Goal: Task Accomplishment & Management: Use online tool/utility

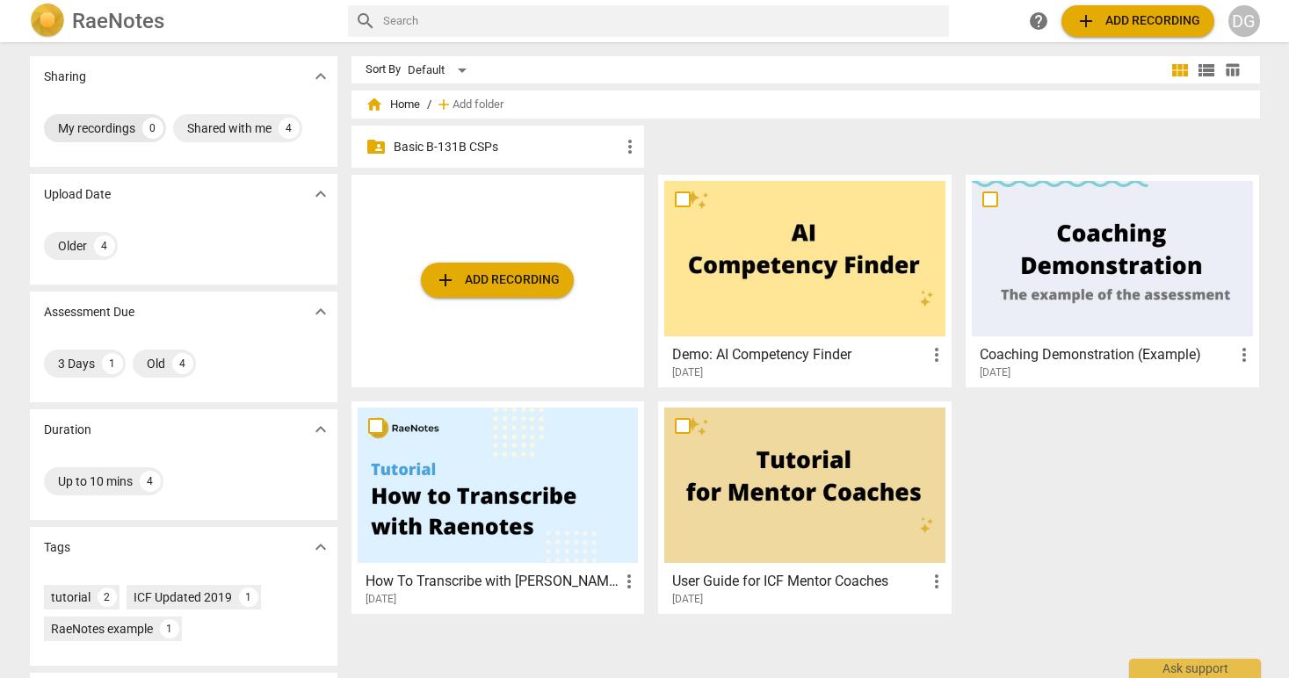
click at [123, 128] on div "My recordings" at bounding box center [96, 128] width 77 height 18
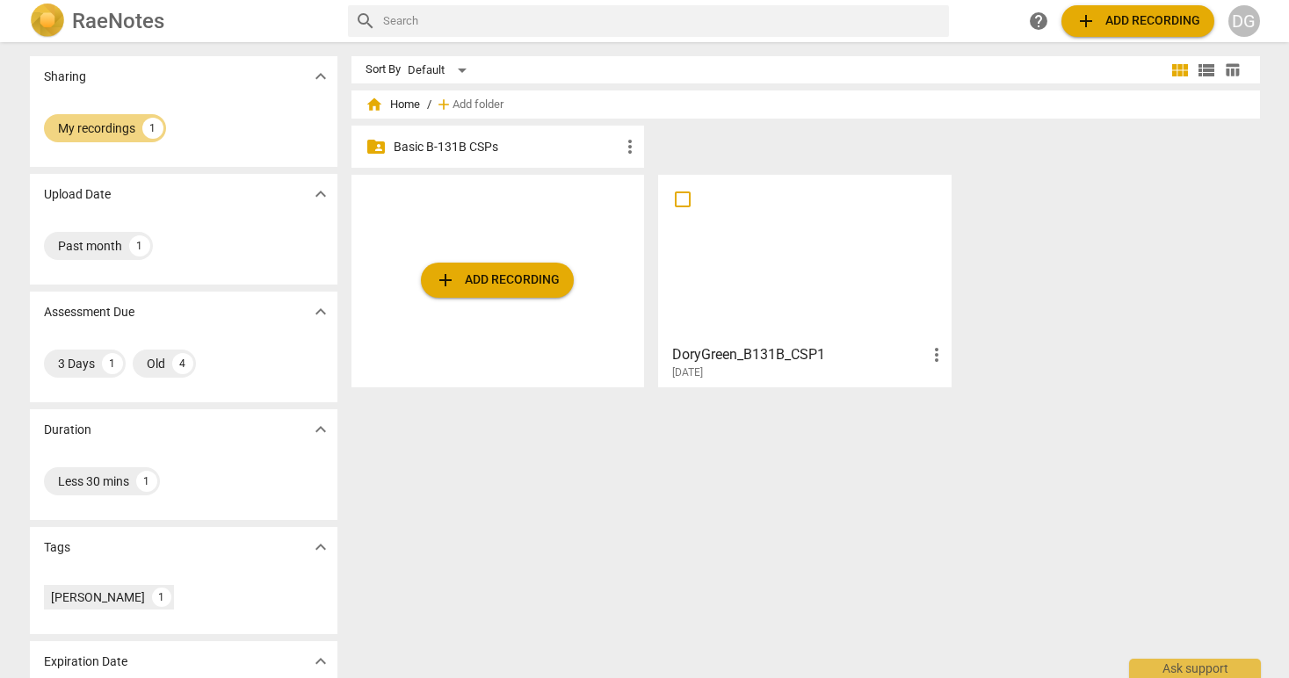
click at [710, 363] on h3 "DoryGreen_B131B_CSP1" at bounding box center [799, 354] width 254 height 21
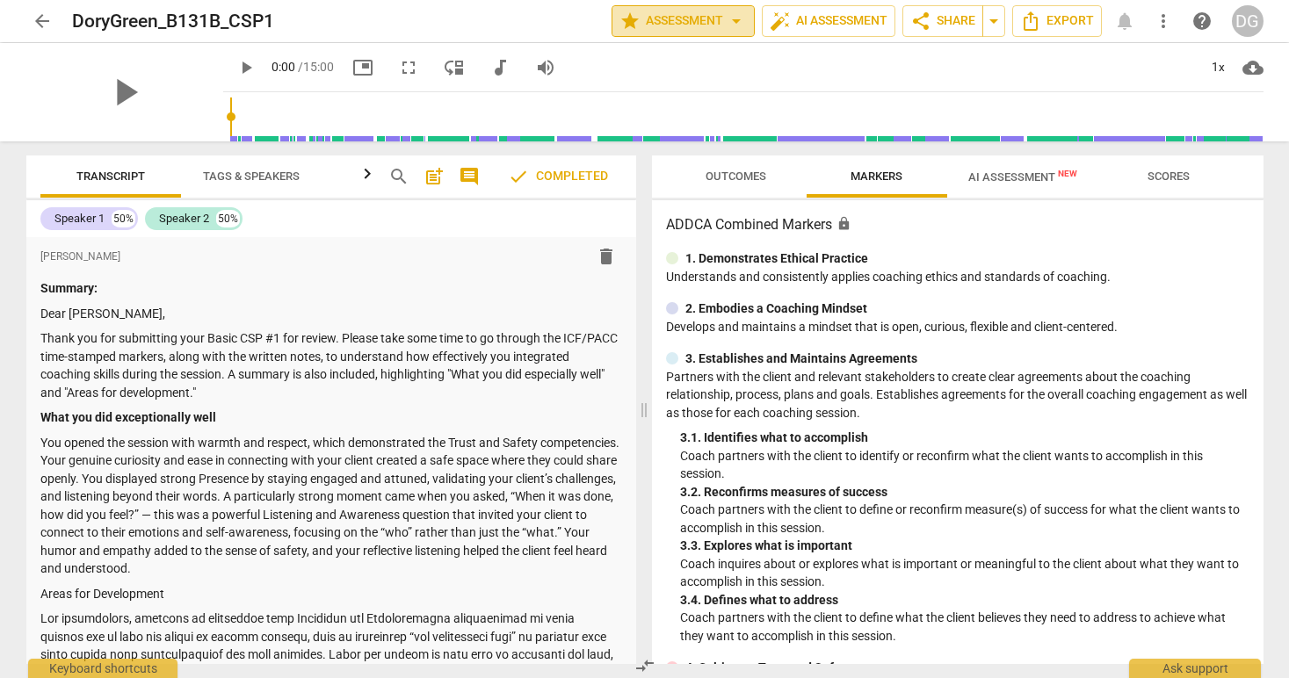
click at [662, 13] on span "star Assessment arrow_drop_down" at bounding box center [682, 21] width 127 height 21
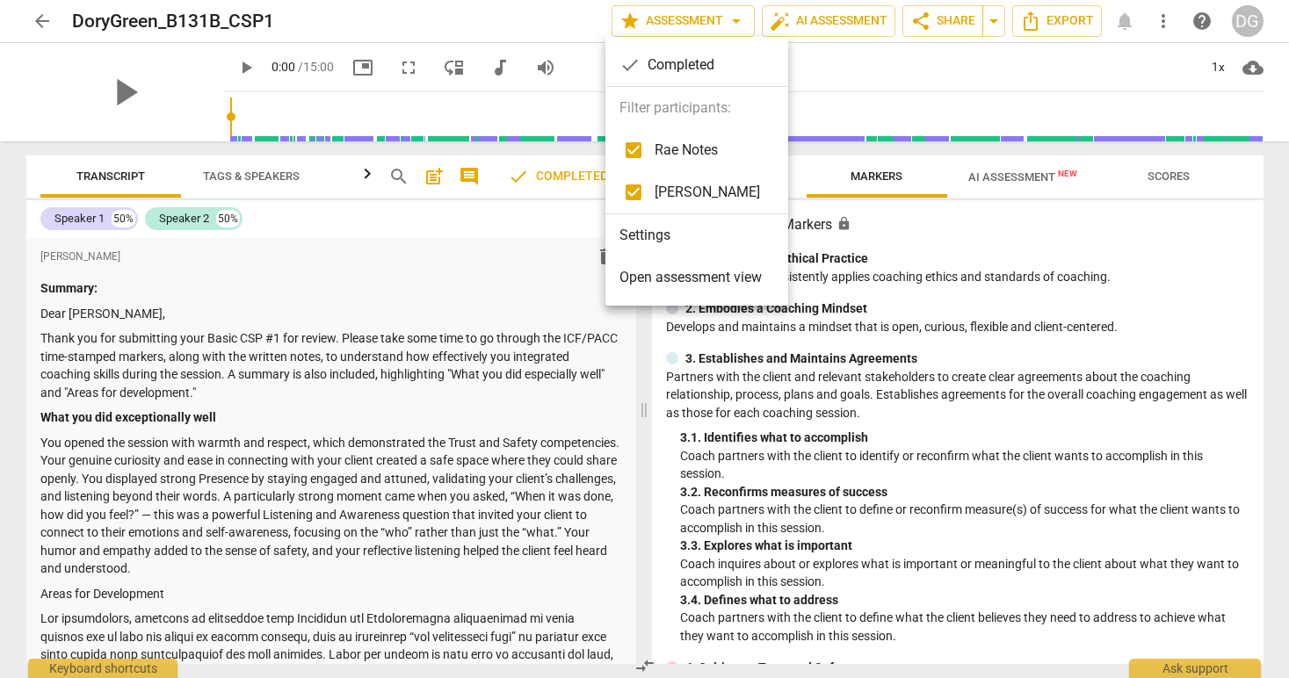
click at [675, 64] on div "check Completed" at bounding box center [696, 65] width 183 height 42
click at [304, 291] on div at bounding box center [644, 339] width 1289 height 678
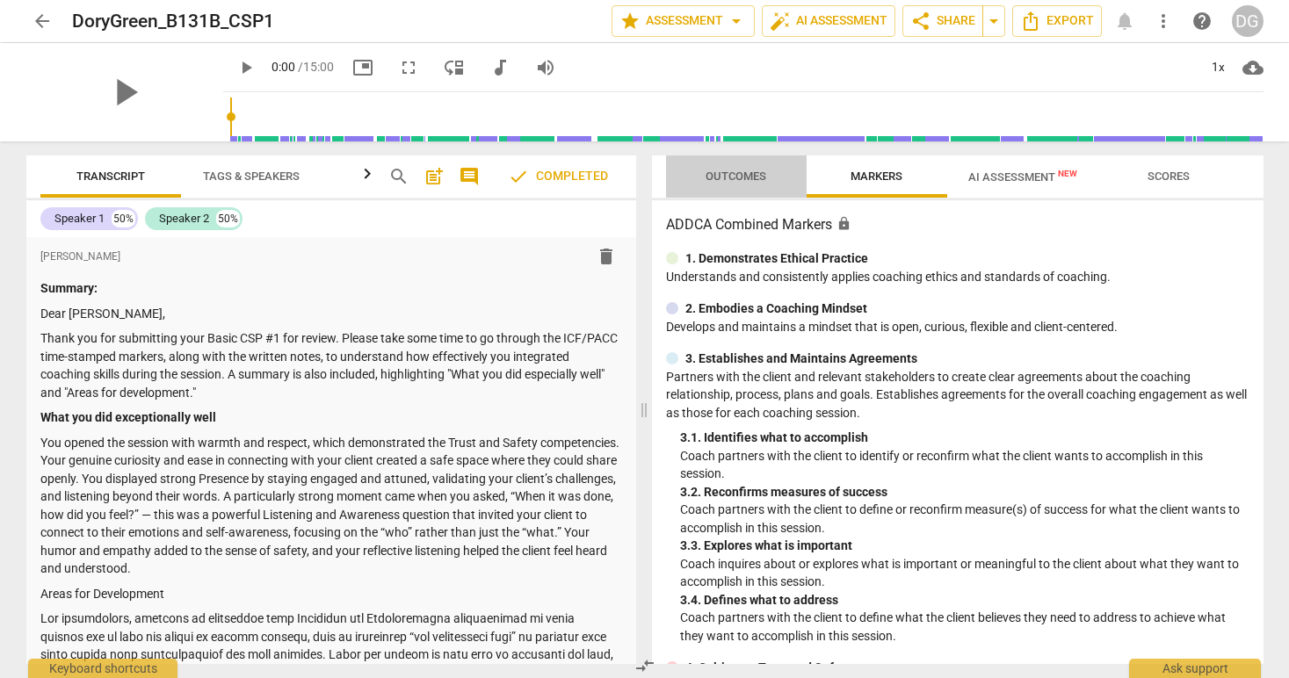
click at [740, 172] on span "Outcomes" at bounding box center [735, 176] width 61 height 13
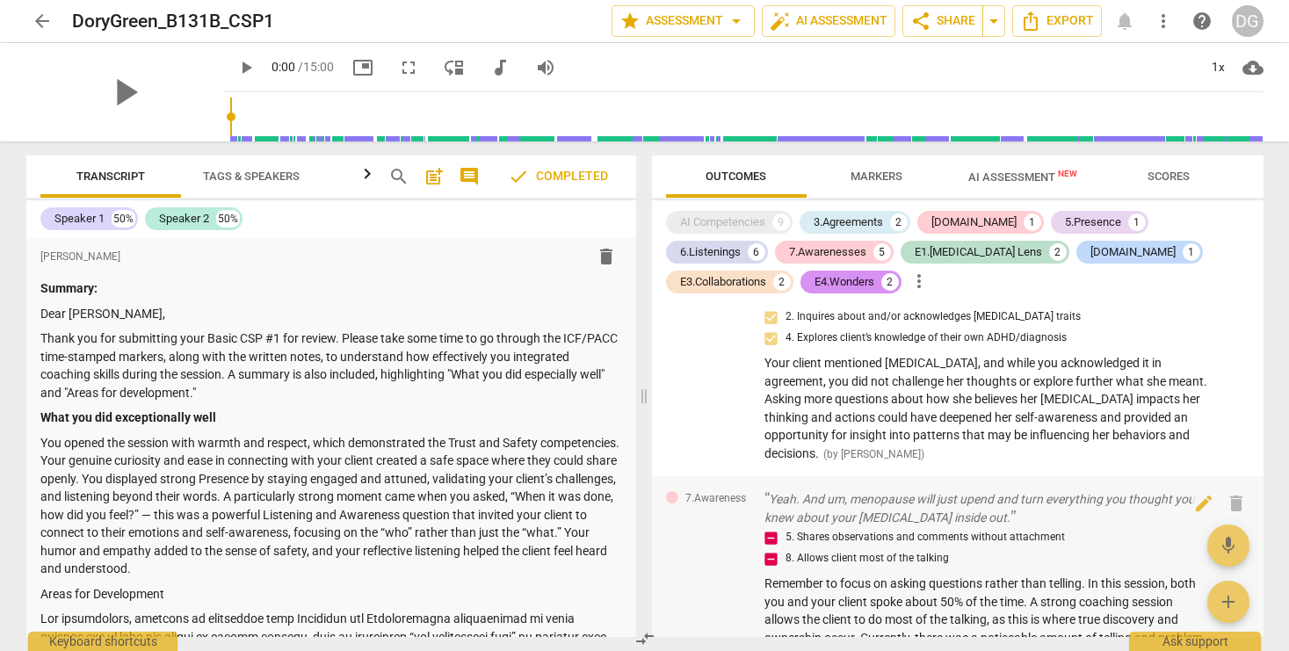
scroll to position [2120, 0]
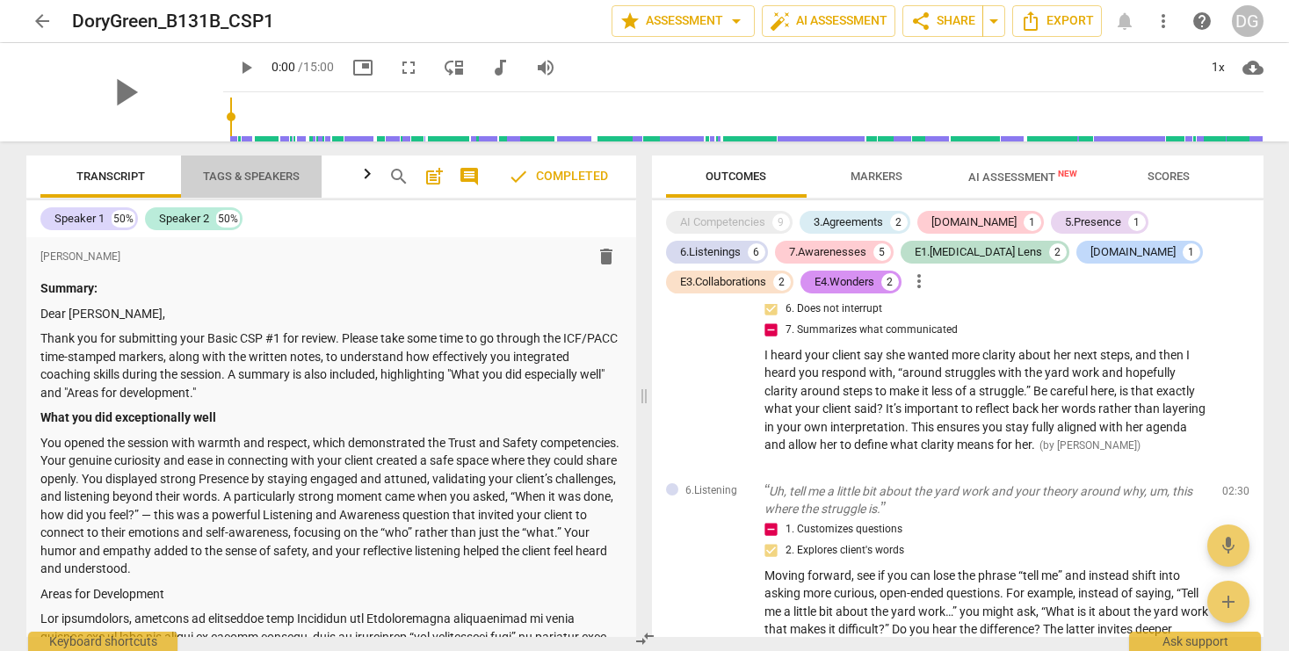
click at [218, 173] on span "Tags & Speakers" at bounding box center [251, 176] width 97 height 13
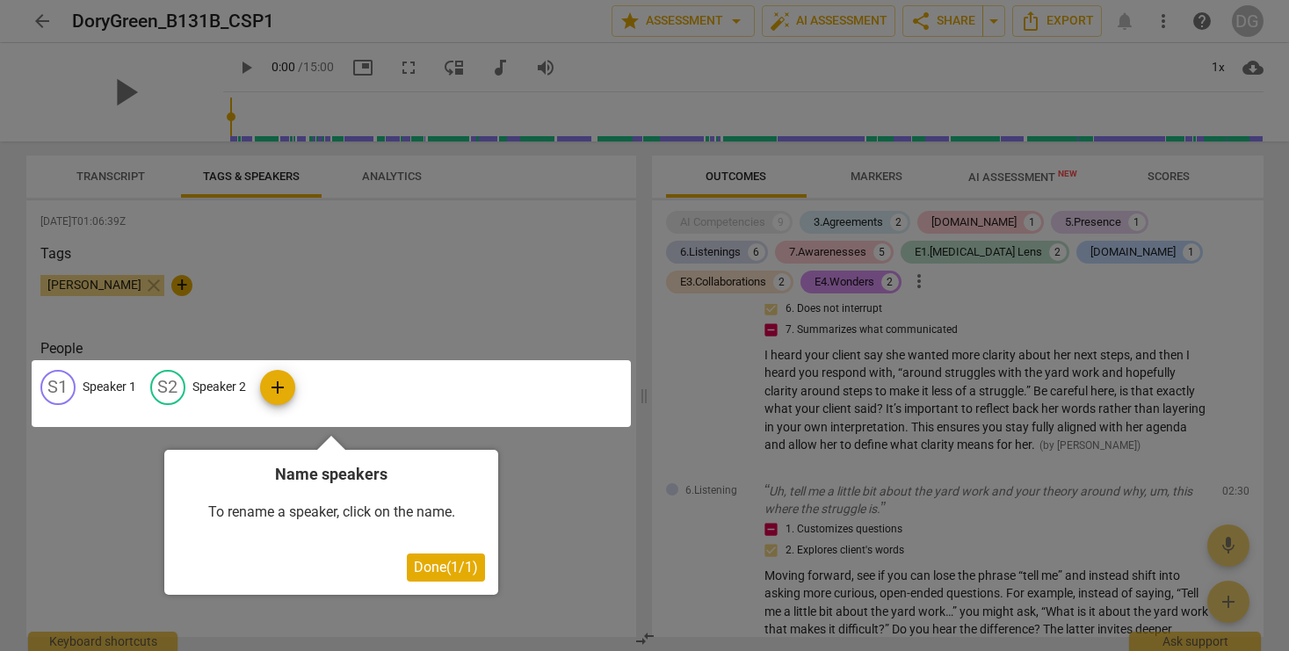
click at [119, 168] on div at bounding box center [644, 325] width 1289 height 651
click at [723, 171] on div at bounding box center [644, 325] width 1289 height 651
click at [422, 567] on span "Done ( 1 / 1 )" at bounding box center [446, 567] width 64 height 17
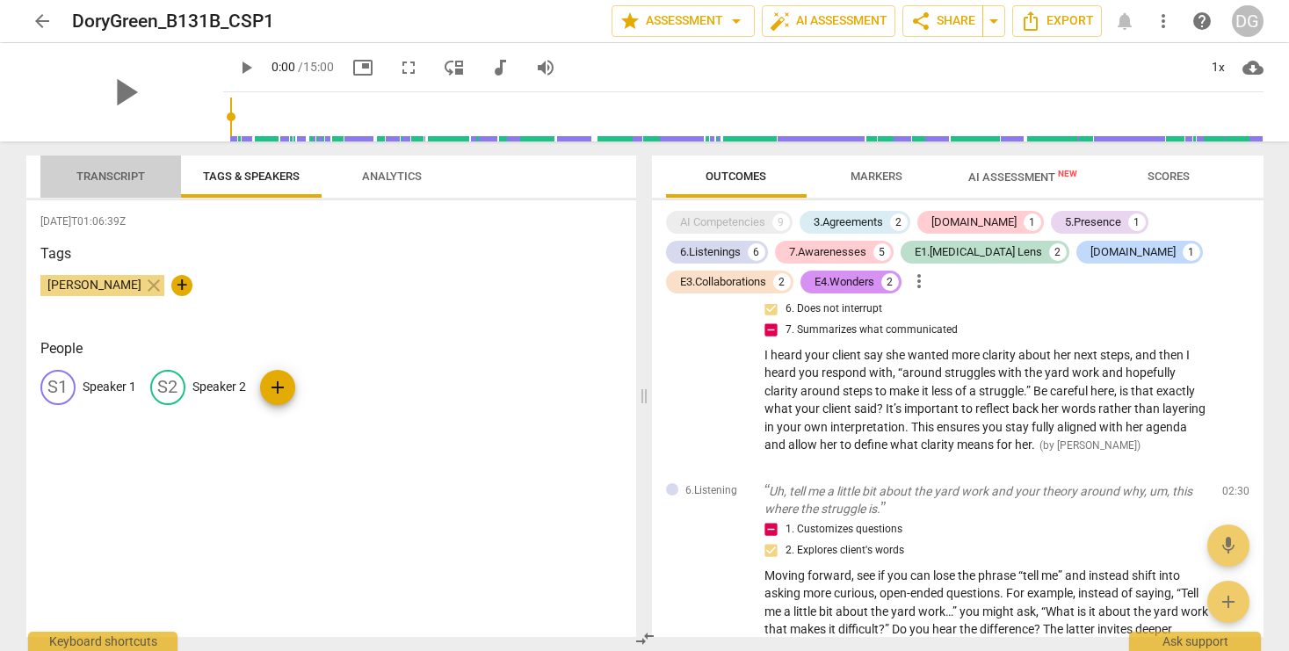
click at [100, 175] on span "Transcript" at bounding box center [110, 176] width 69 height 13
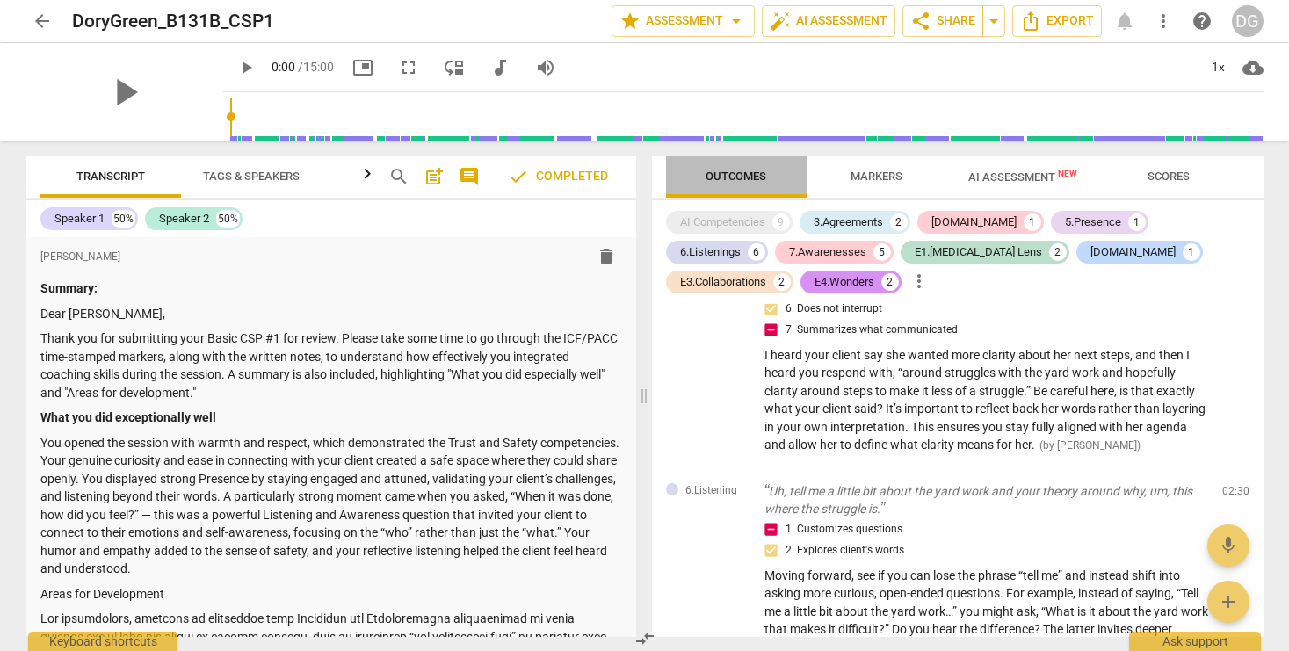
click at [751, 175] on span "Outcomes" at bounding box center [735, 176] width 61 height 13
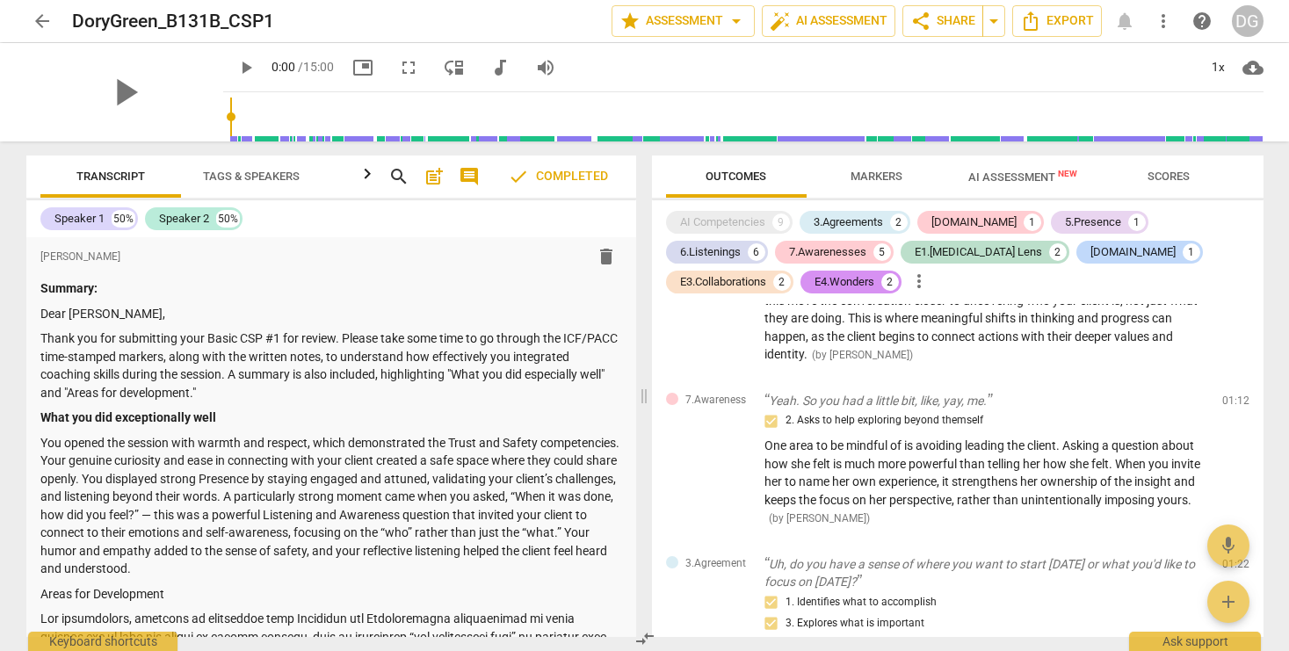
scroll to position [914, 0]
click at [1166, 21] on span "more_vert" at bounding box center [1162, 21] width 21 height 21
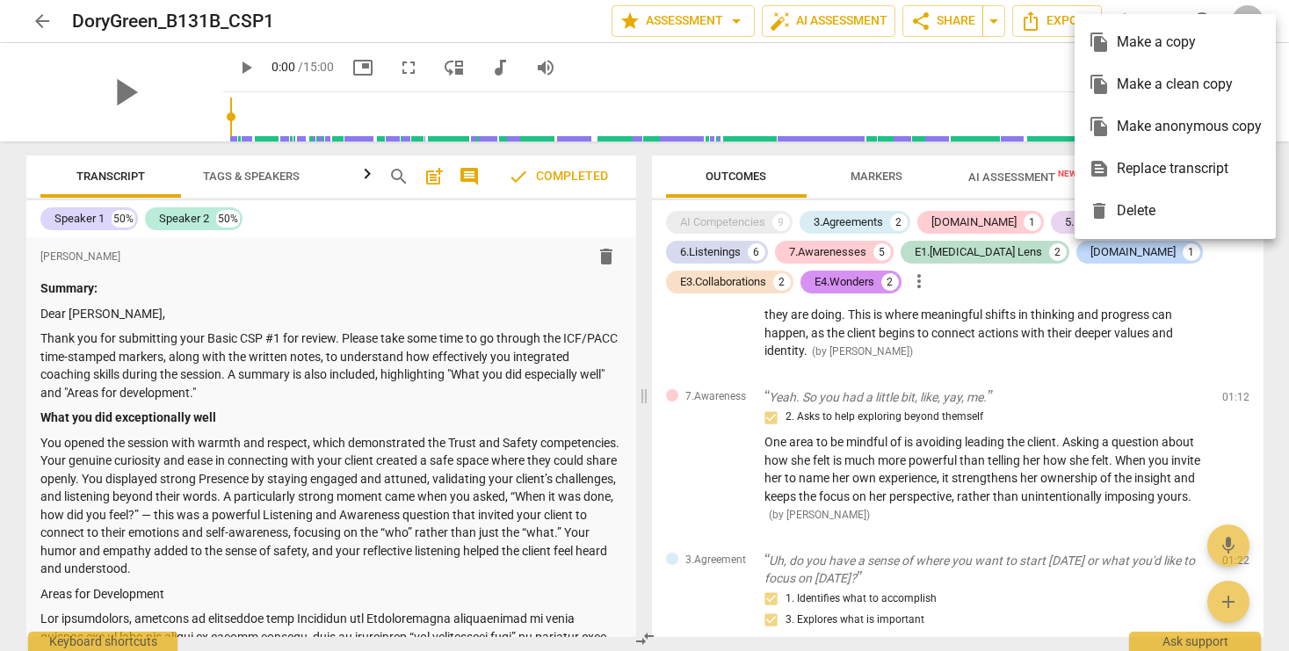
click at [950, 430] on div at bounding box center [644, 325] width 1289 height 651
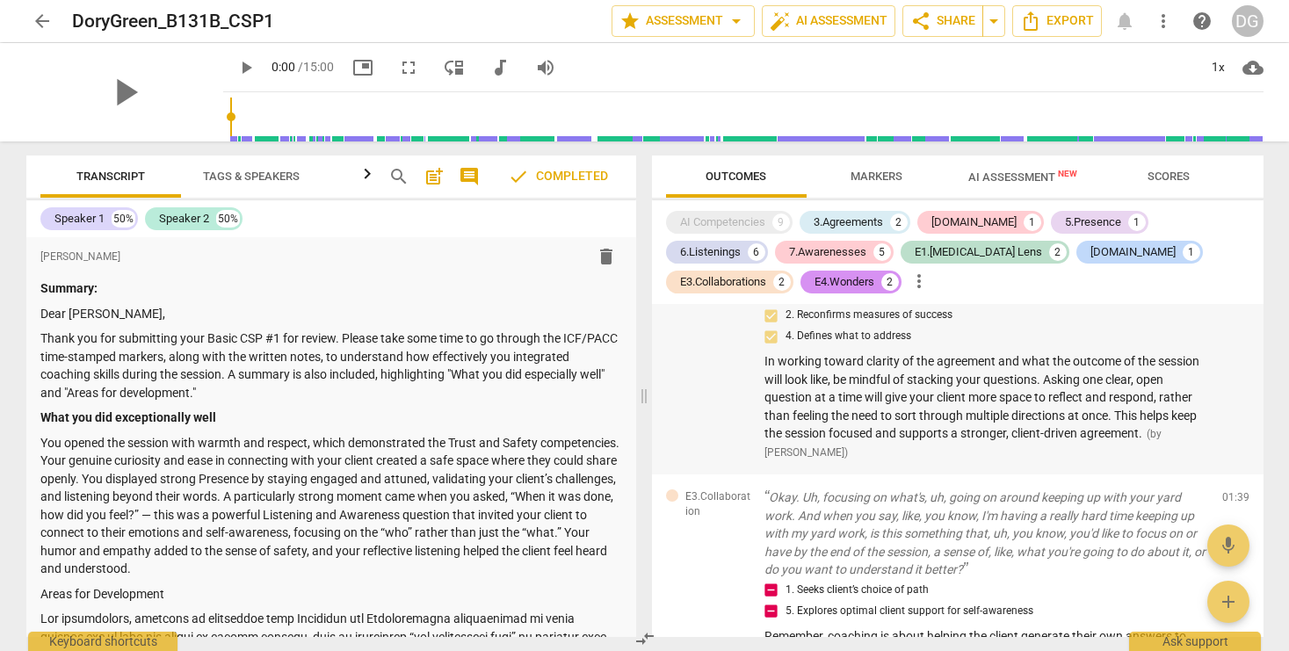
scroll to position [1493, 0]
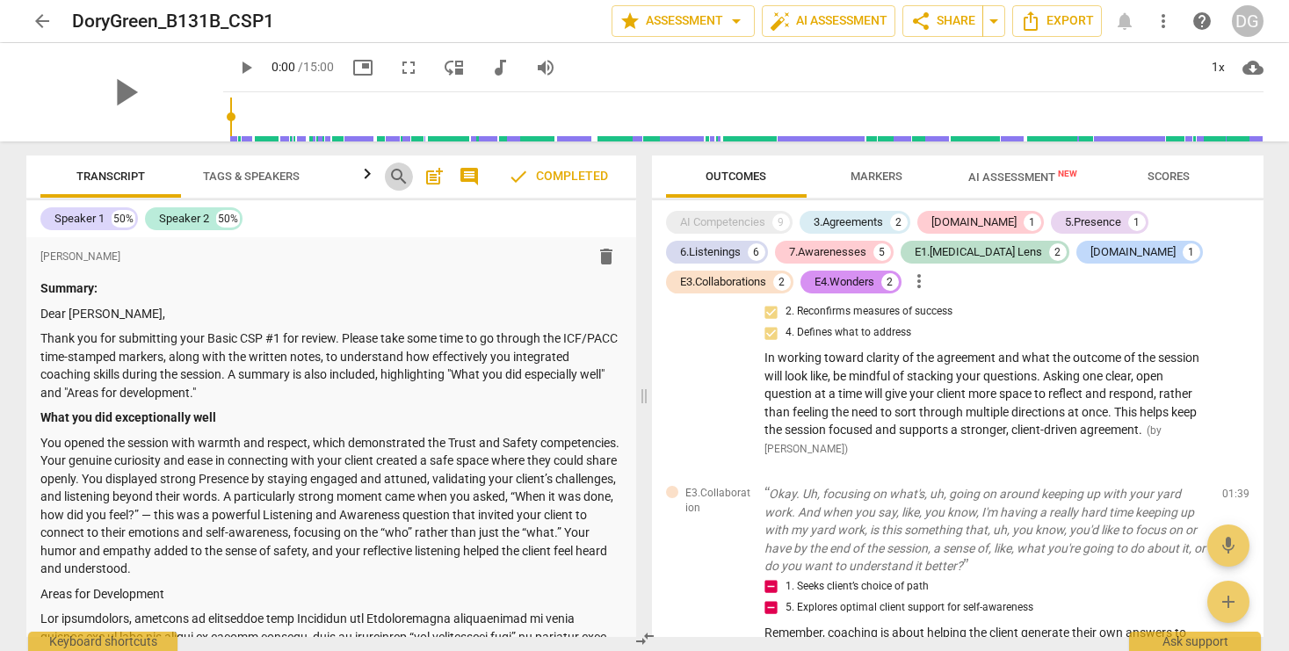
click at [400, 176] on span "search" at bounding box center [398, 176] width 21 height 21
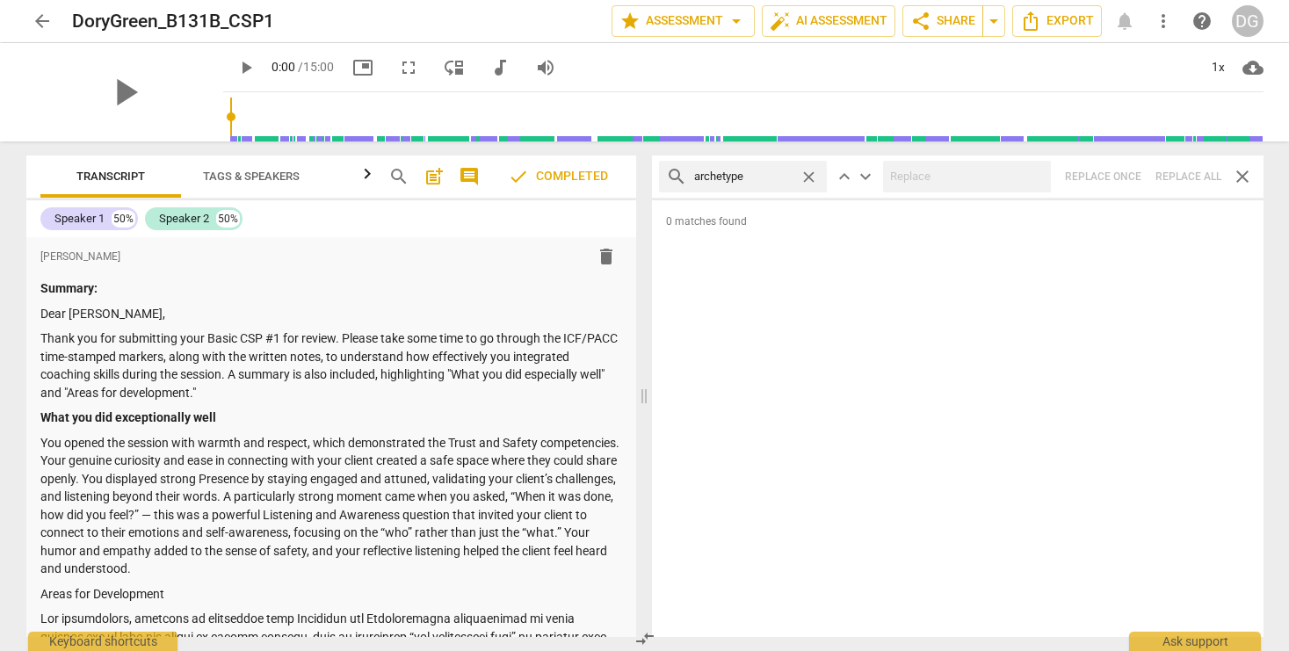
type input "archetype"
click at [1251, 178] on span "close" at bounding box center [1242, 176] width 21 height 21
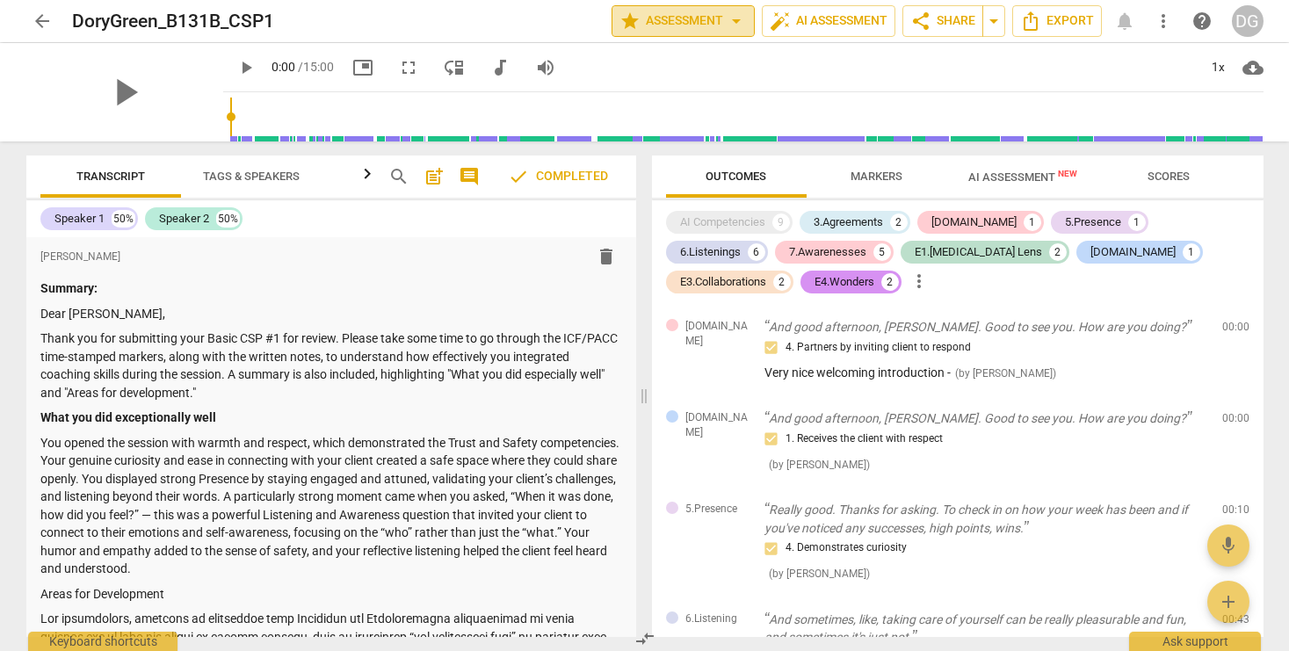
click at [658, 18] on span "star Assessment arrow_drop_down" at bounding box center [682, 21] width 127 height 21
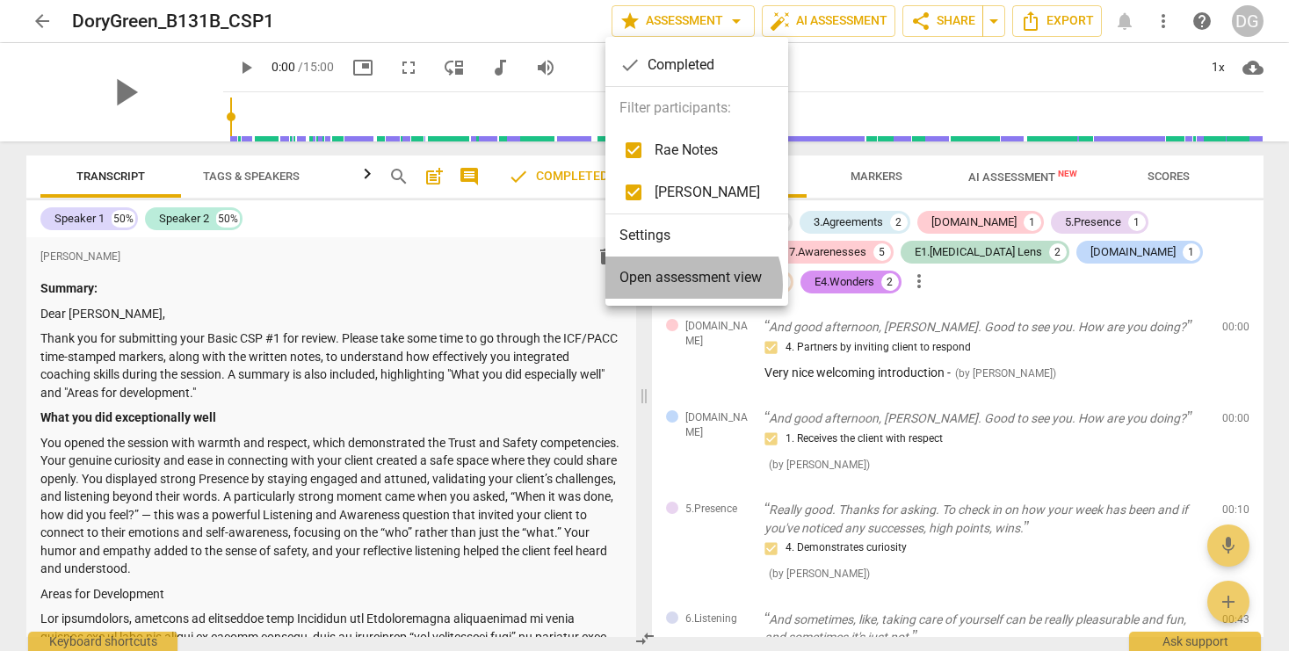
click at [690, 285] on span "Open assessment view" at bounding box center [690, 277] width 142 height 21
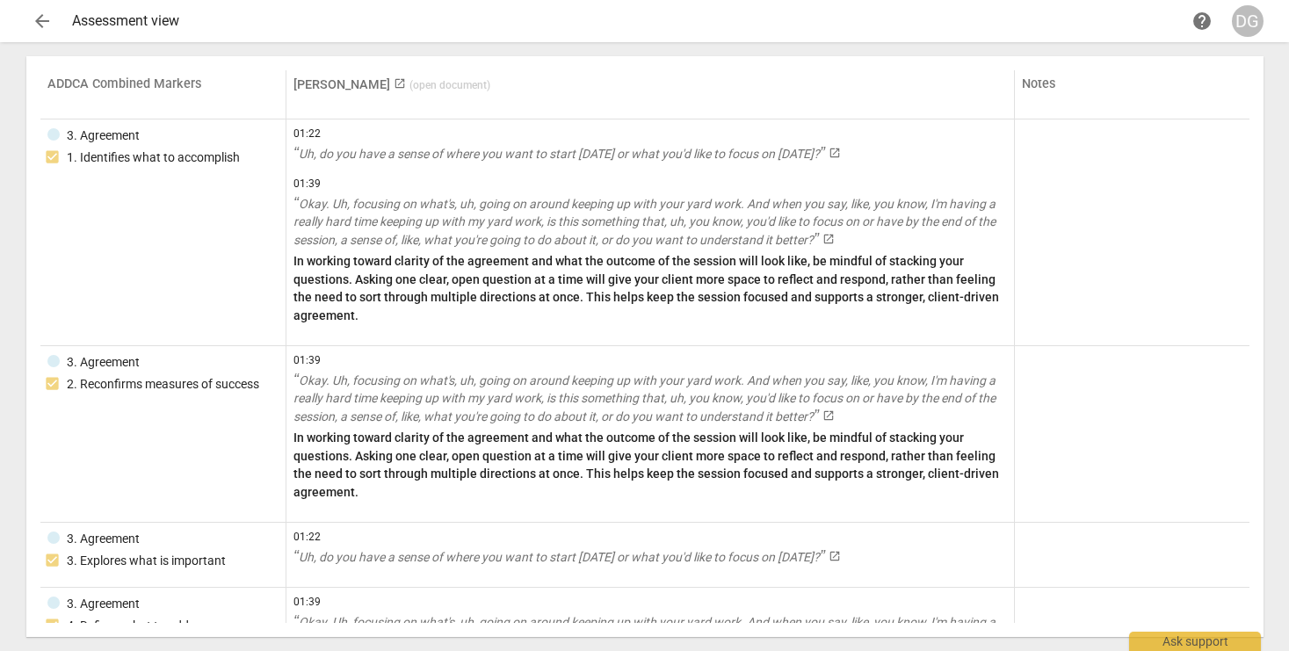
scroll to position [619, 0]
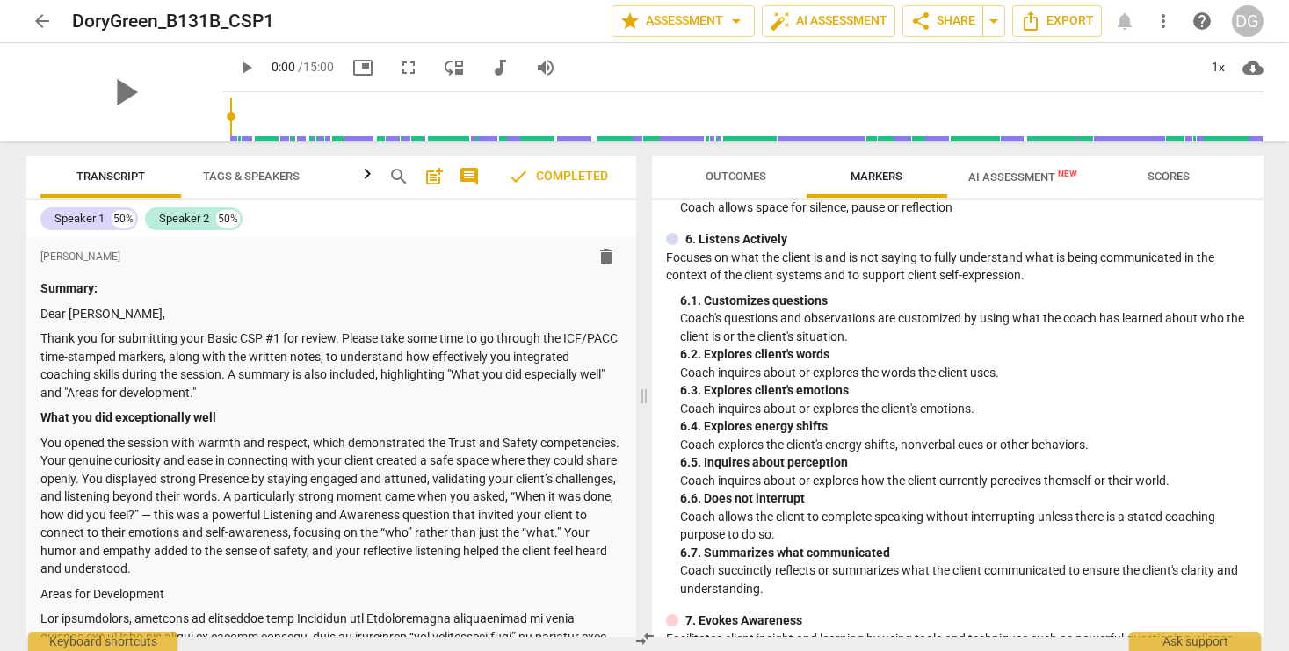
scroll to position [78, 0]
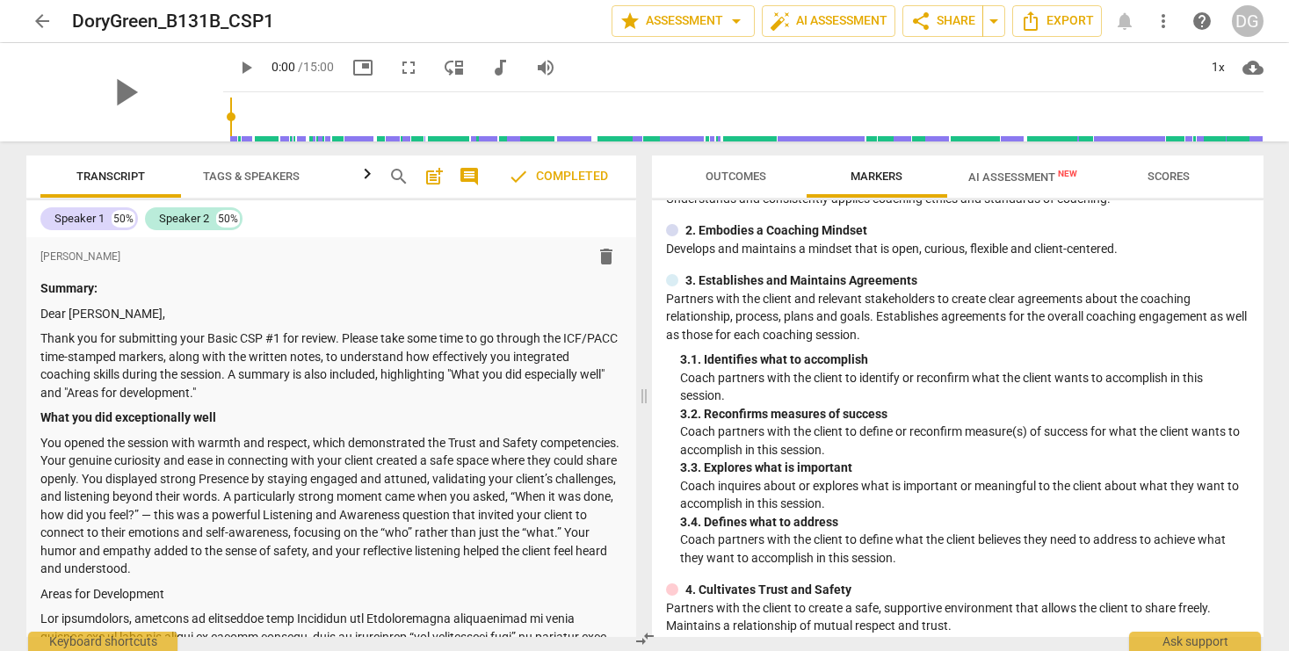
click at [744, 174] on span "Outcomes" at bounding box center [735, 176] width 61 height 13
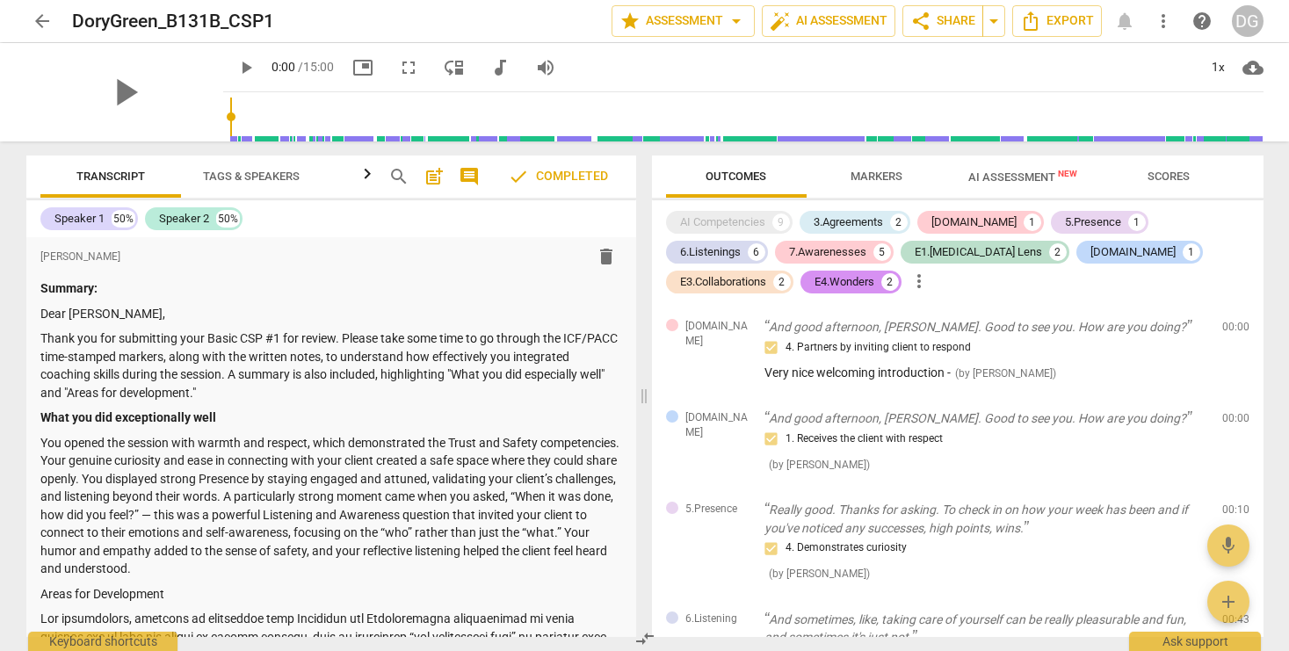
click at [750, 297] on div "AI Competencies 9 3.Agreements 2 [DOMAIN_NAME] 1 5.Presence 1 6.Listenings 6 7.…" at bounding box center [957, 418] width 611 height 437
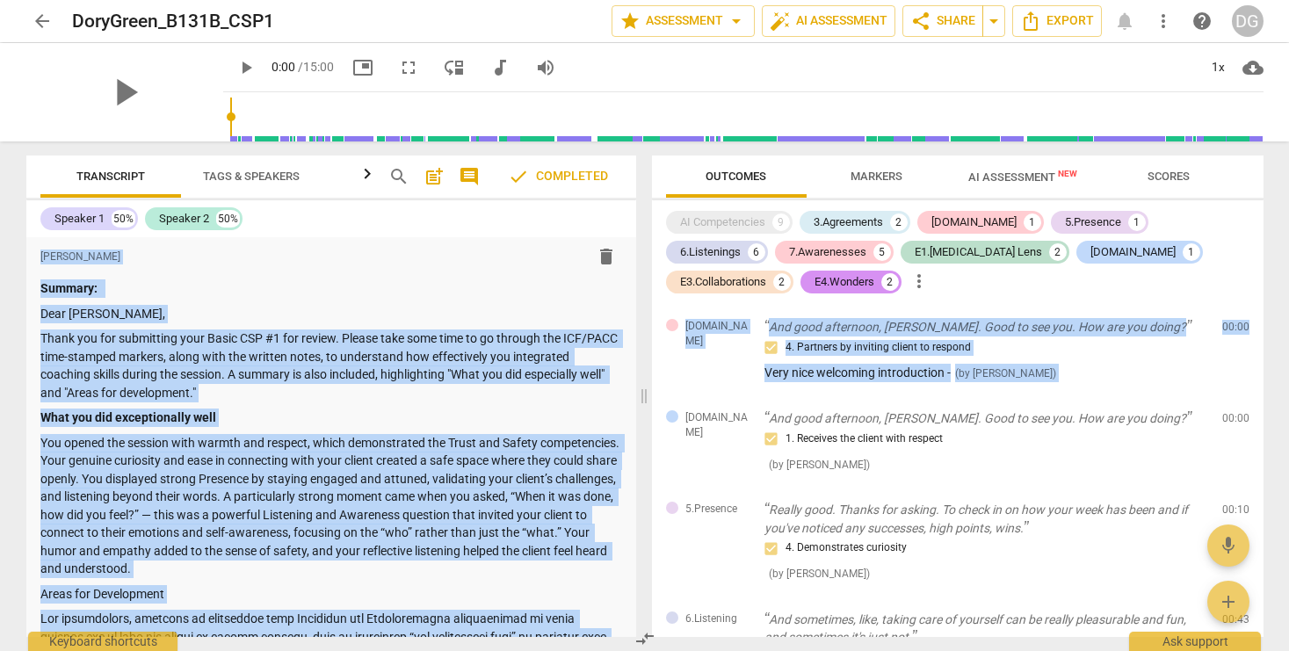
drag, startPoint x: 1257, startPoint y: 287, endPoint x: 1259, endPoint y: 132, distance: 155.5
click at [1259, 132] on div "arrow_back DoryGreen_B131B_CSP1 edit star Assessment arrow_drop_down auto_fix_h…" at bounding box center [644, 325] width 1289 height 651
click at [1280, 156] on div "arrow_back DoryGreen_B131B_CSP1 edit star Assessment arrow_drop_down auto_fix_h…" at bounding box center [644, 325] width 1289 height 651
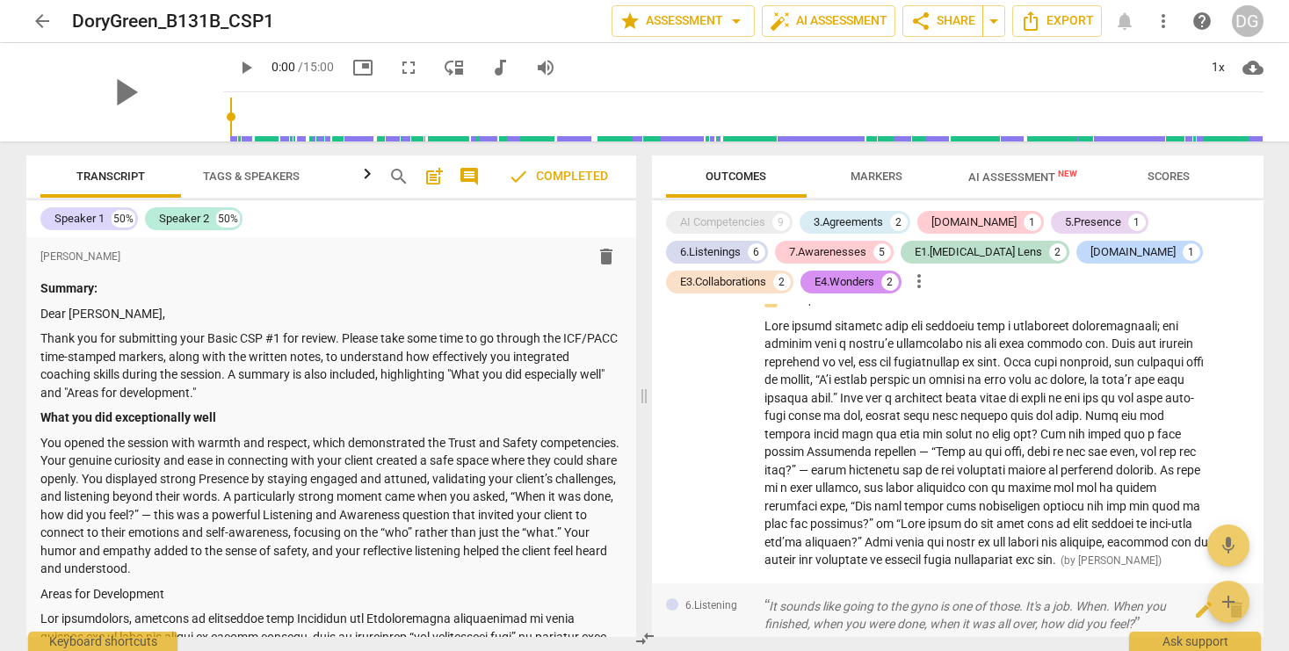
scroll to position [554, 0]
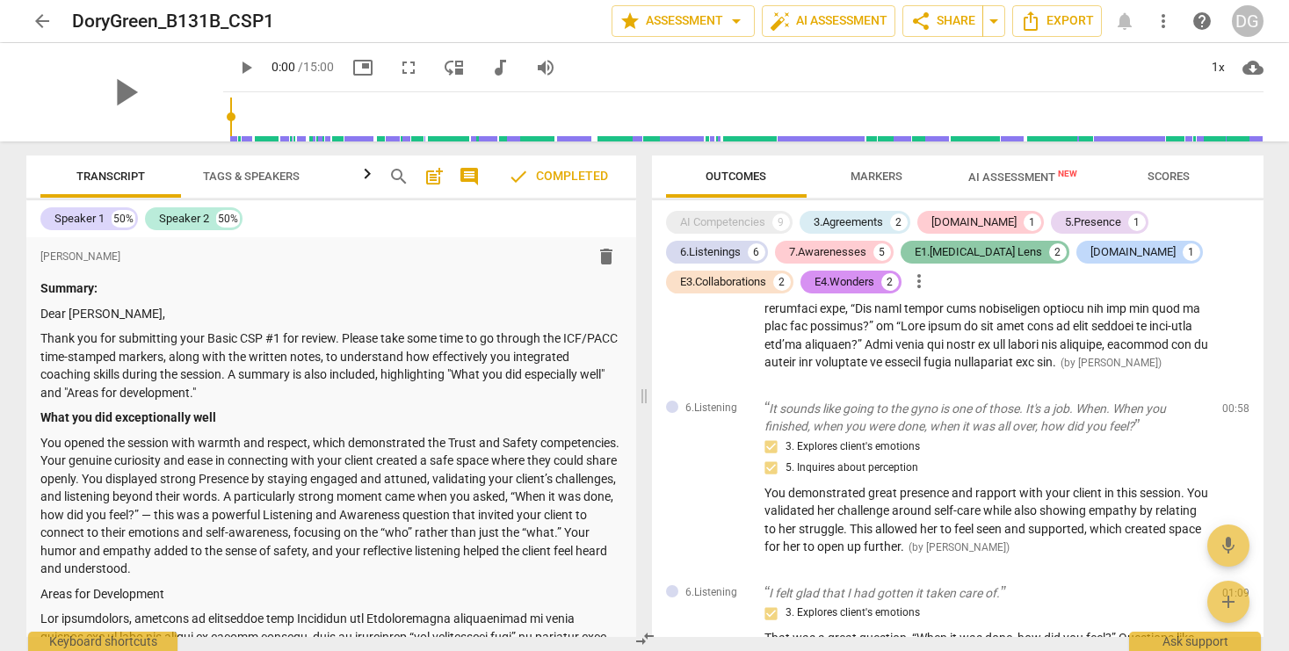
click at [914, 249] on div "E1.[MEDICAL_DATA] Lens" at bounding box center [977, 252] width 127 height 18
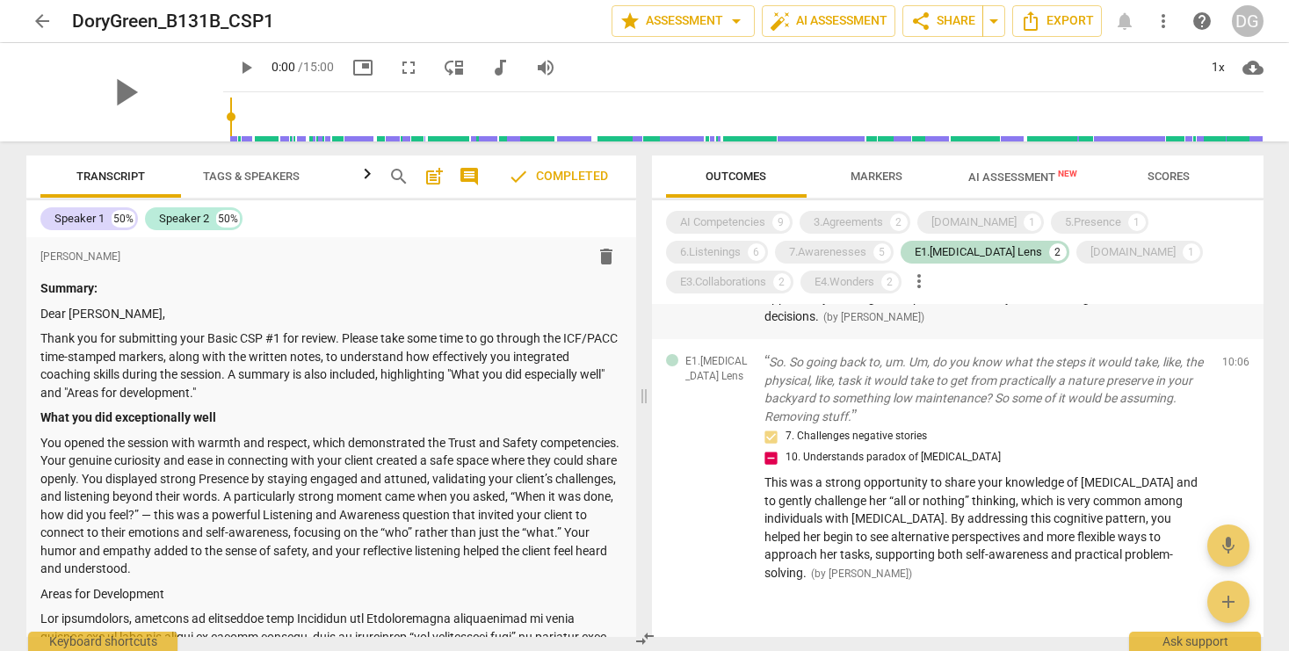
scroll to position [0, 0]
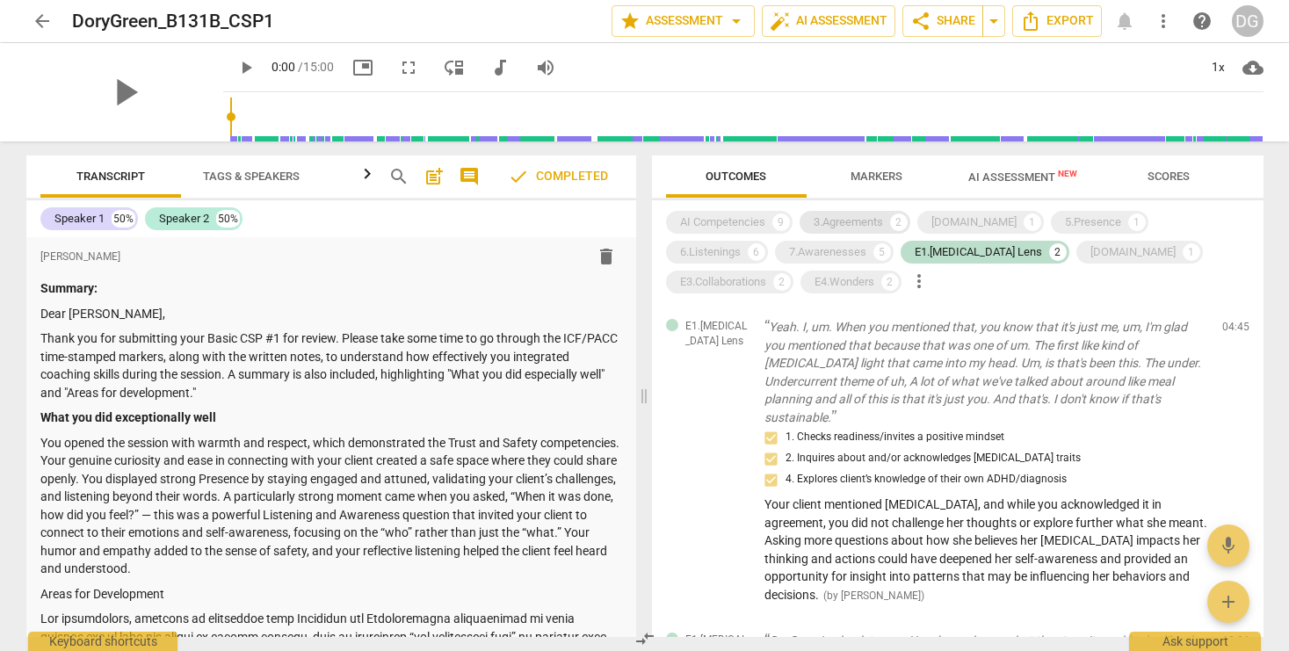
click at [852, 220] on div "3.Agreements" at bounding box center [847, 222] width 69 height 18
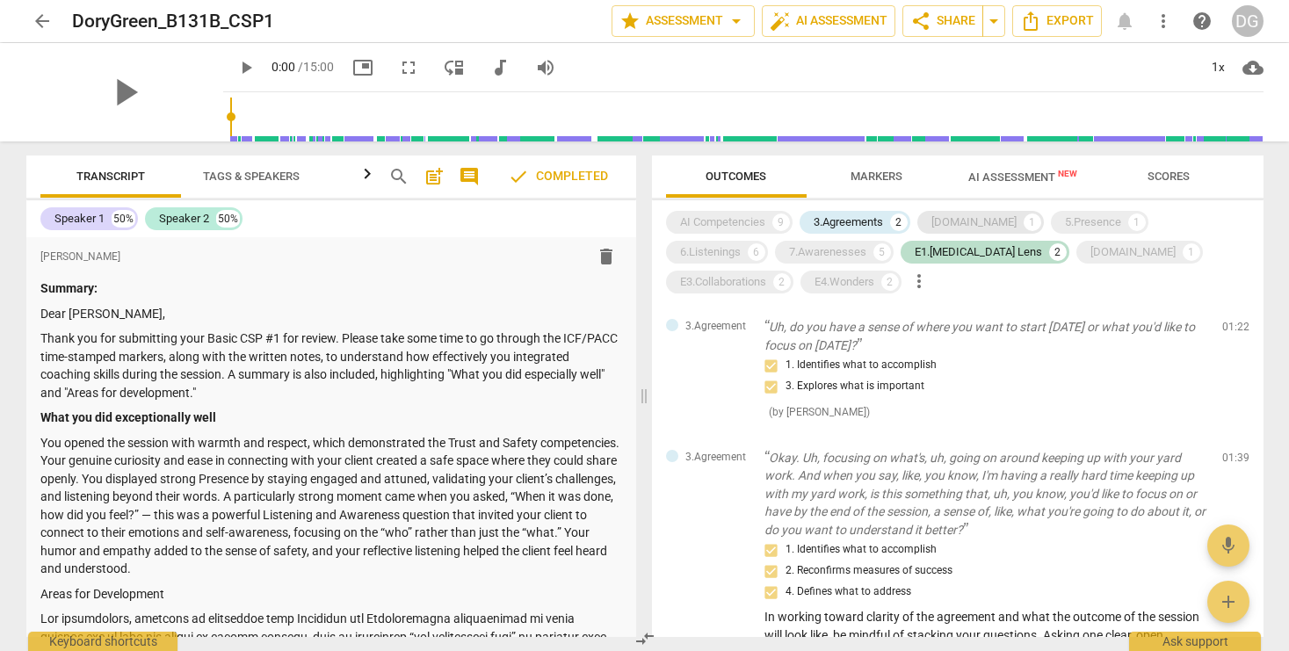
click at [949, 222] on div "[DOMAIN_NAME]" at bounding box center [973, 222] width 85 height 18
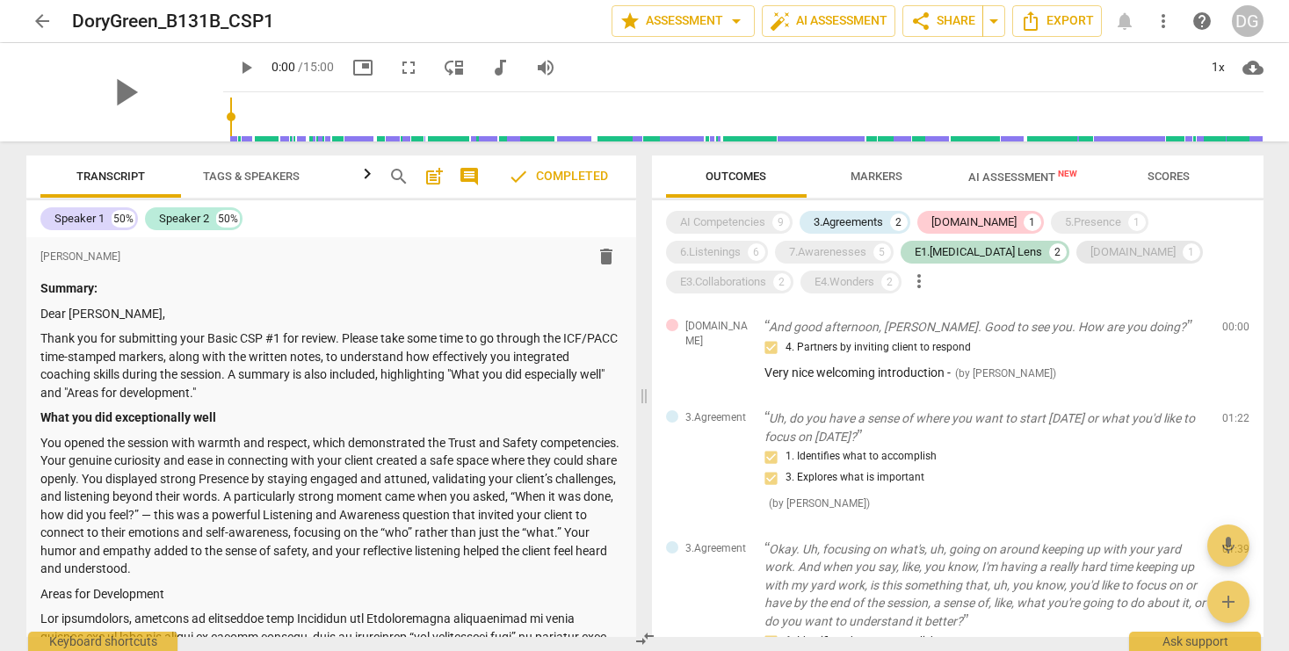
click at [1090, 249] on div "[DOMAIN_NAME]" at bounding box center [1132, 252] width 85 height 18
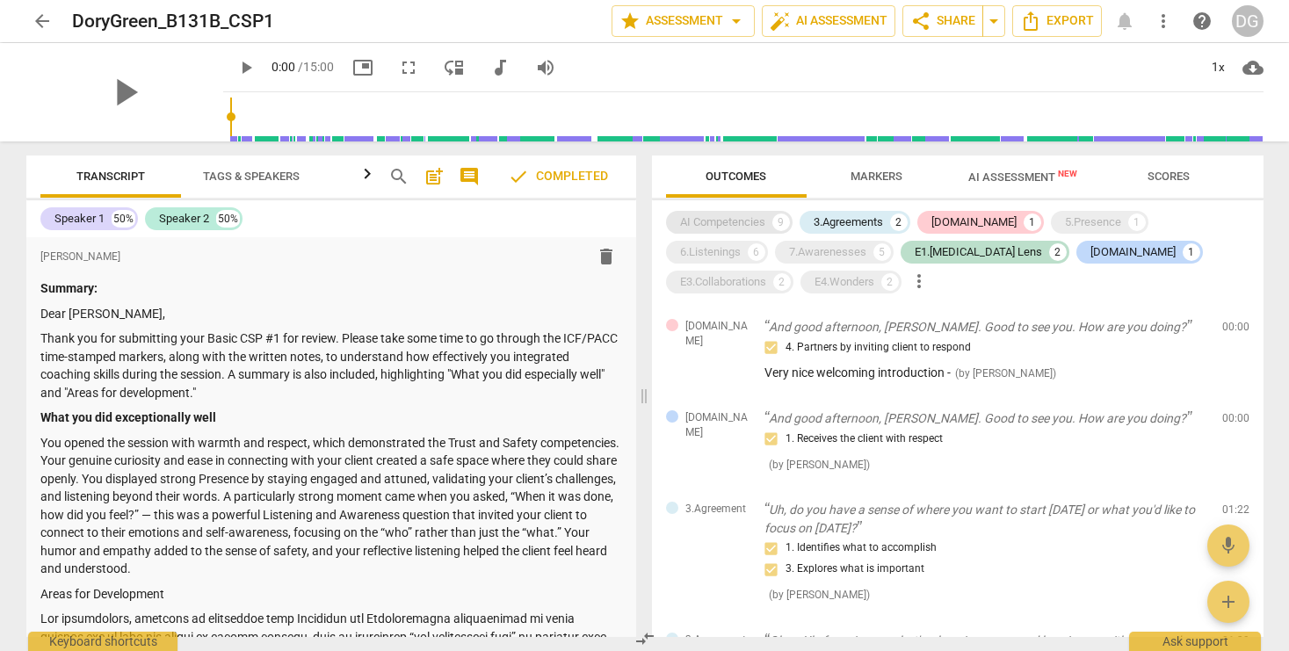
click at [700, 226] on div "AI Competencies" at bounding box center [722, 222] width 85 height 18
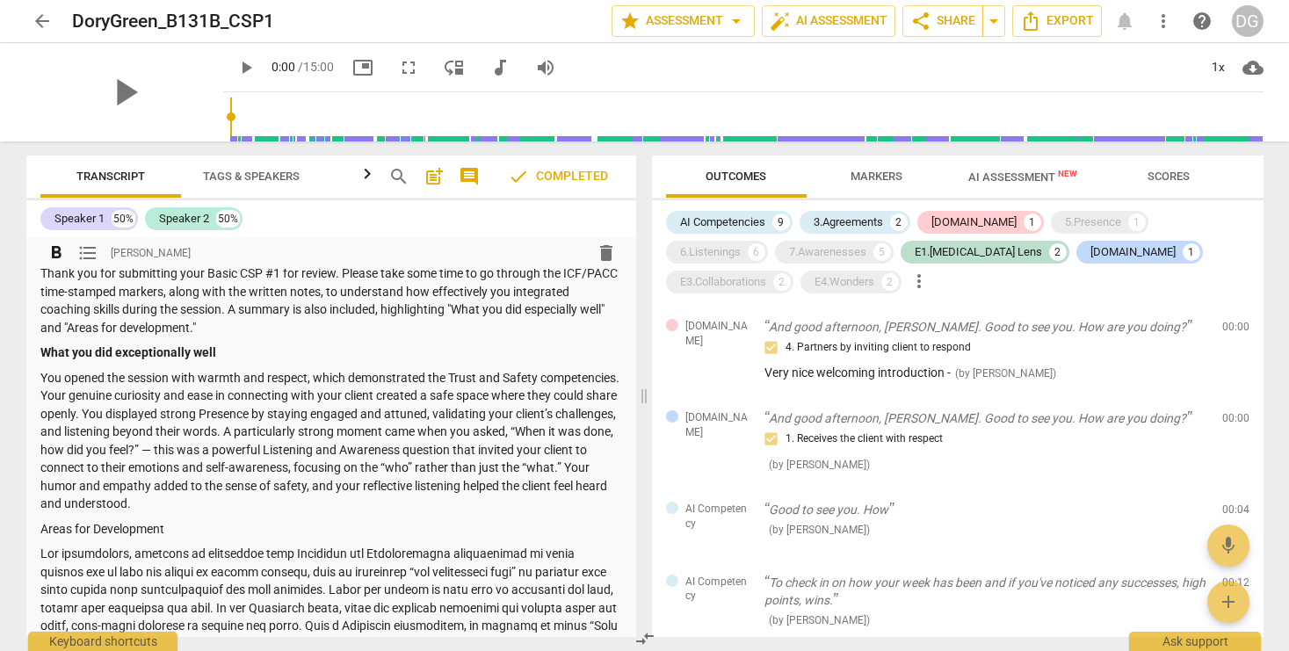
scroll to position [139, 0]
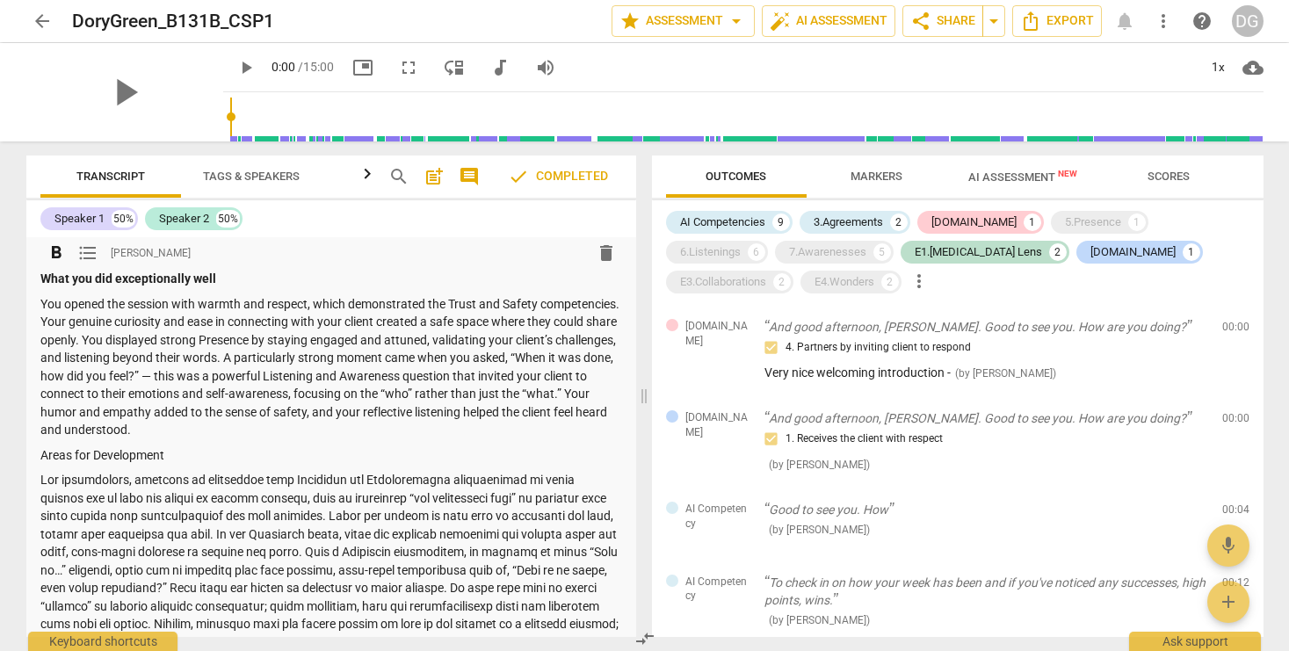
click at [184, 343] on p "You opened the session with warmth and respect, which demonstrated the Trust an…" at bounding box center [330, 367] width 581 height 144
drag, startPoint x: 116, startPoint y: 424, endPoint x: 125, endPoint y: 400, distance: 26.1
click at [116, 423] on p "You opened the session with warmth and respect, which demonstrated the Trust an…" at bounding box center [330, 367] width 581 height 144
click at [123, 401] on p "You opened the session with warmth and respect, which demonstrated the Trust an…" at bounding box center [330, 367] width 581 height 144
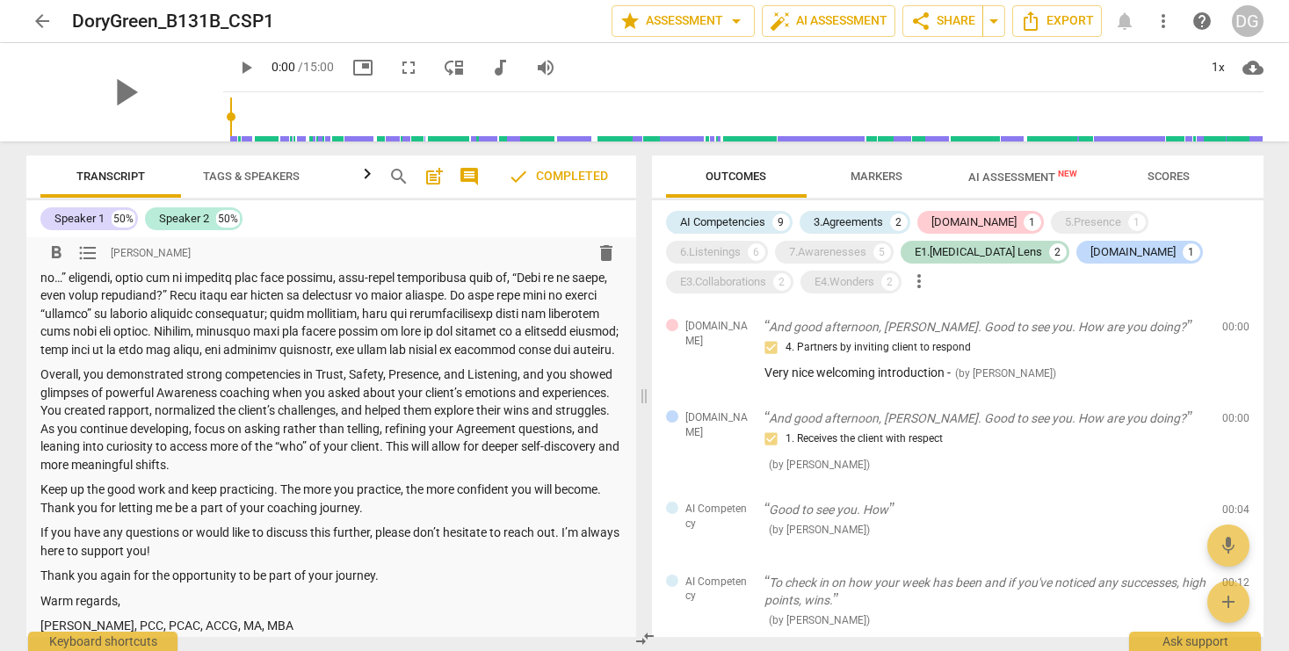
scroll to position [490, 0]
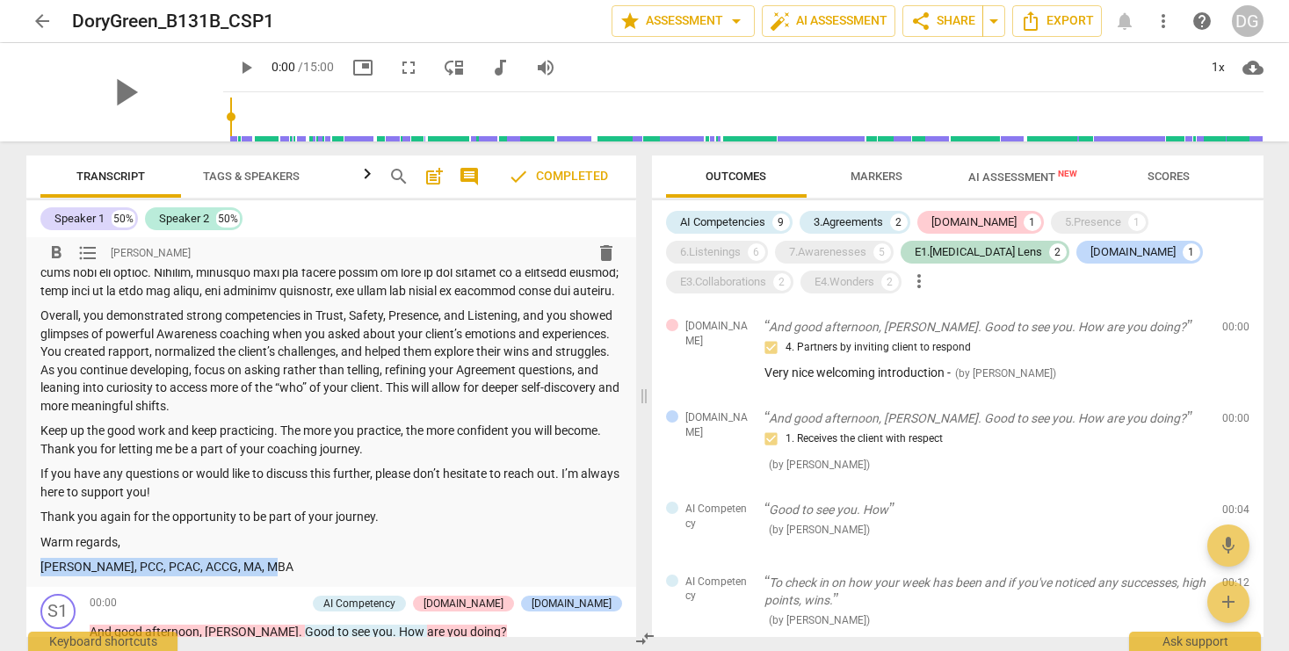
drag, startPoint x: 42, startPoint y: 564, endPoint x: 294, endPoint y: 565, distance: 252.1
click at [294, 565] on p "[PERSON_NAME], PCC, PCAC, ACCG, MA, MBA" at bounding box center [330, 567] width 581 height 18
click at [143, 432] on p "Keep up the good work and keep practicing. The more you practice, the more conf…" at bounding box center [330, 440] width 581 height 36
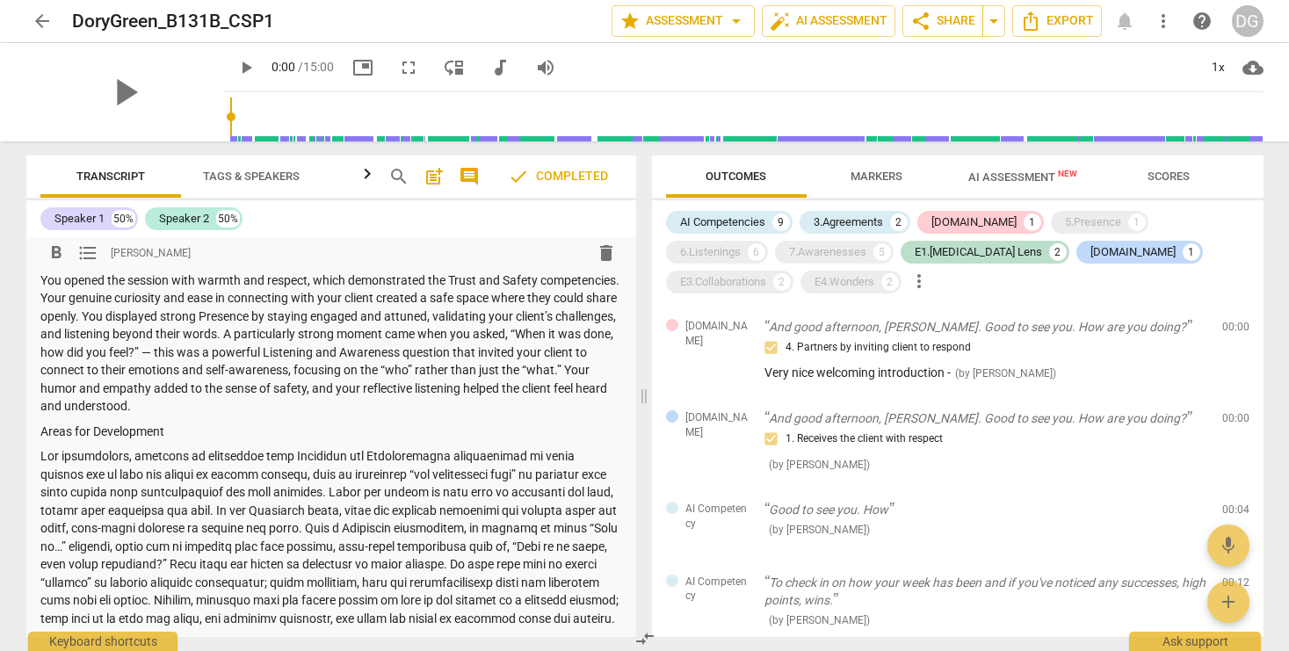
scroll to position [166, 0]
click at [185, 358] on p "You opened the session with warmth and respect, which demonstrated the Trust an…" at bounding box center [330, 340] width 581 height 144
click at [136, 380] on p "You opened the session with warmth and respect, which demonstrated the Trust an…" at bounding box center [330, 340] width 581 height 144
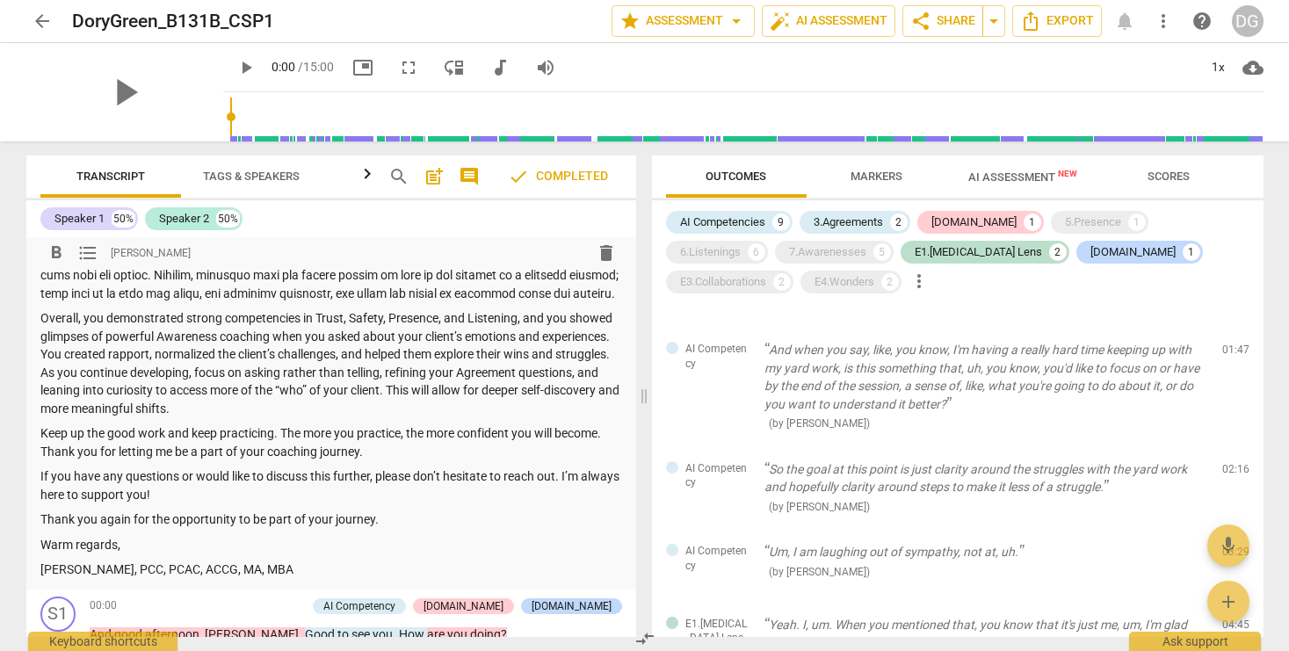
scroll to position [633, 0]
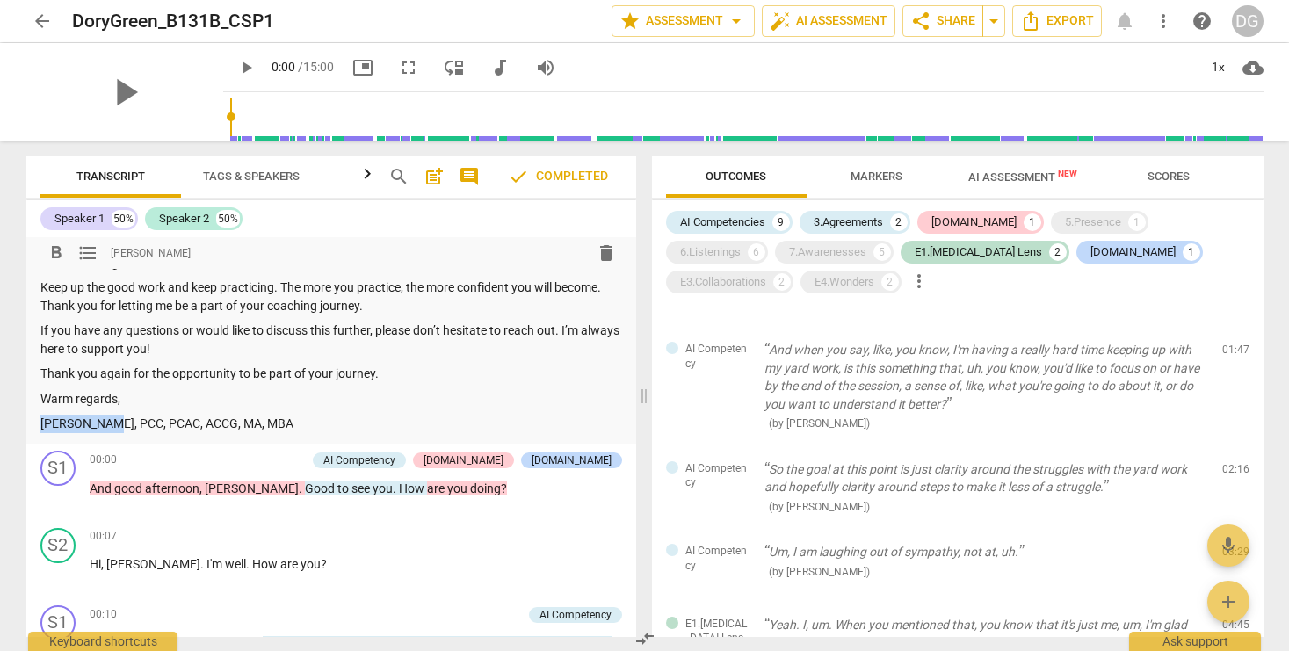
drag, startPoint x: 40, startPoint y: 424, endPoint x: 105, endPoint y: 422, distance: 65.1
click at [105, 422] on p "[PERSON_NAME], PCC, PCAC, ACCG, MA, MBA" at bounding box center [330, 424] width 581 height 18
copy p "[PERSON_NAME]"
click at [1000, 170] on span "AI Assessment New" at bounding box center [1022, 176] width 151 height 26
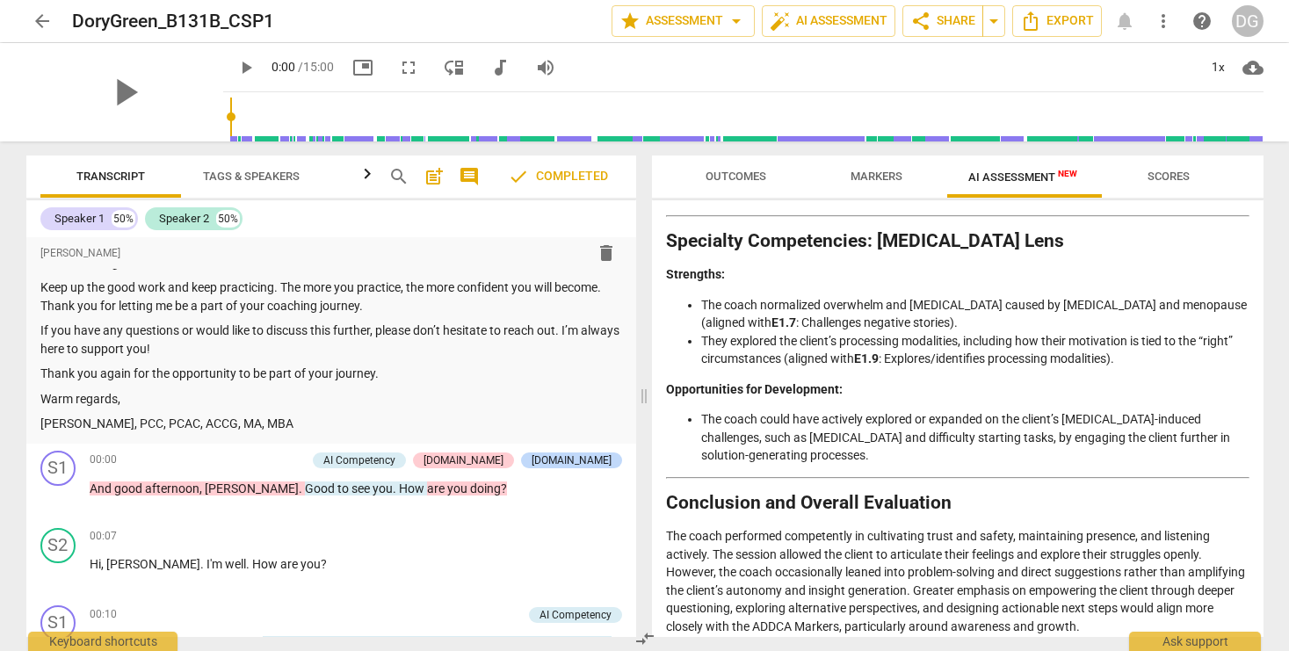
scroll to position [2911, 0]
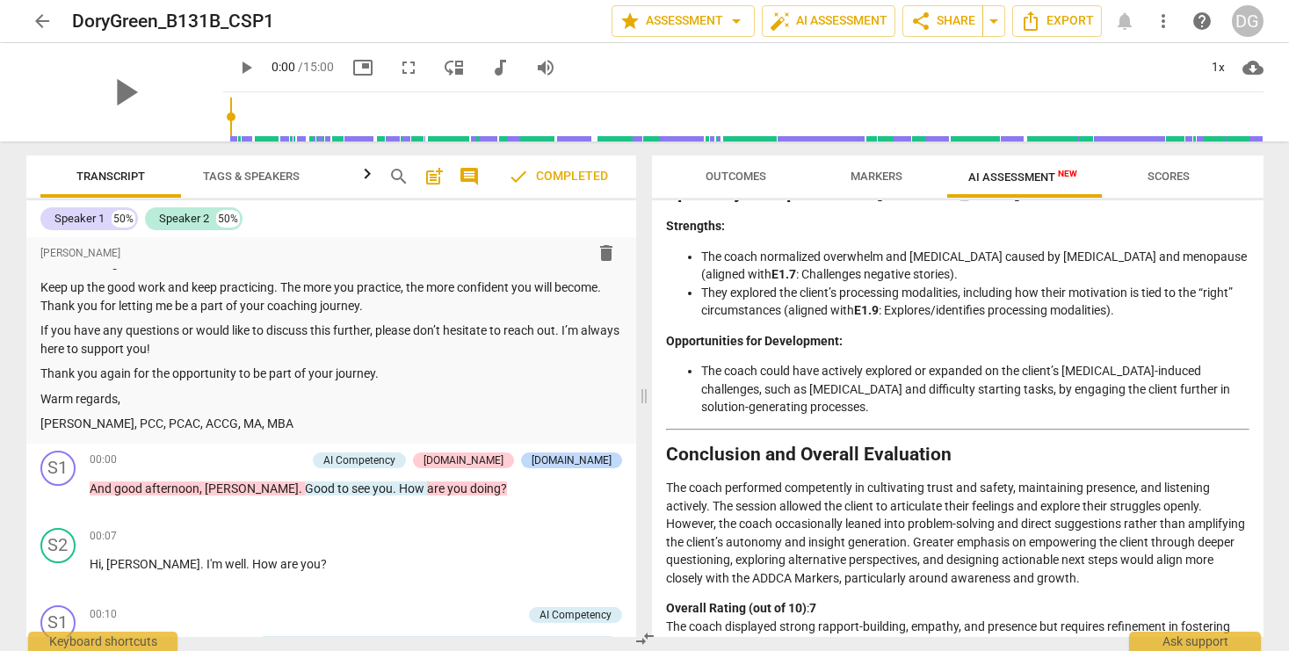
click at [1169, 173] on span "Scores" at bounding box center [1168, 176] width 42 height 13
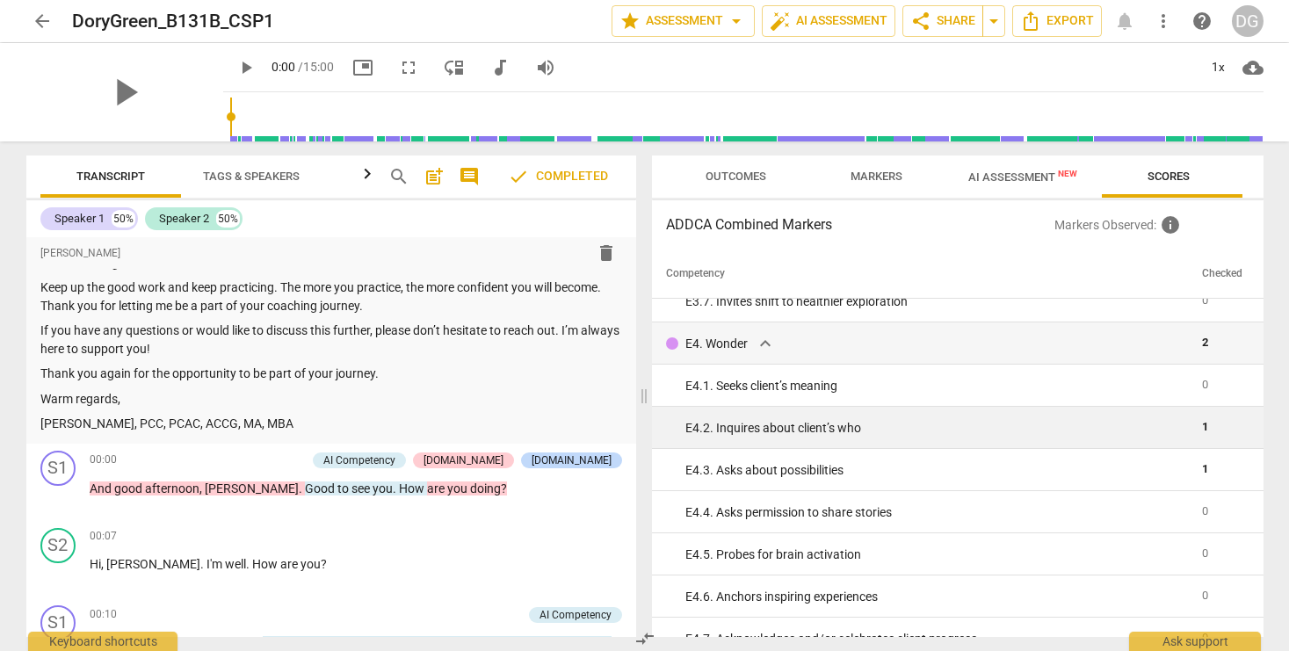
scroll to position [3591, 0]
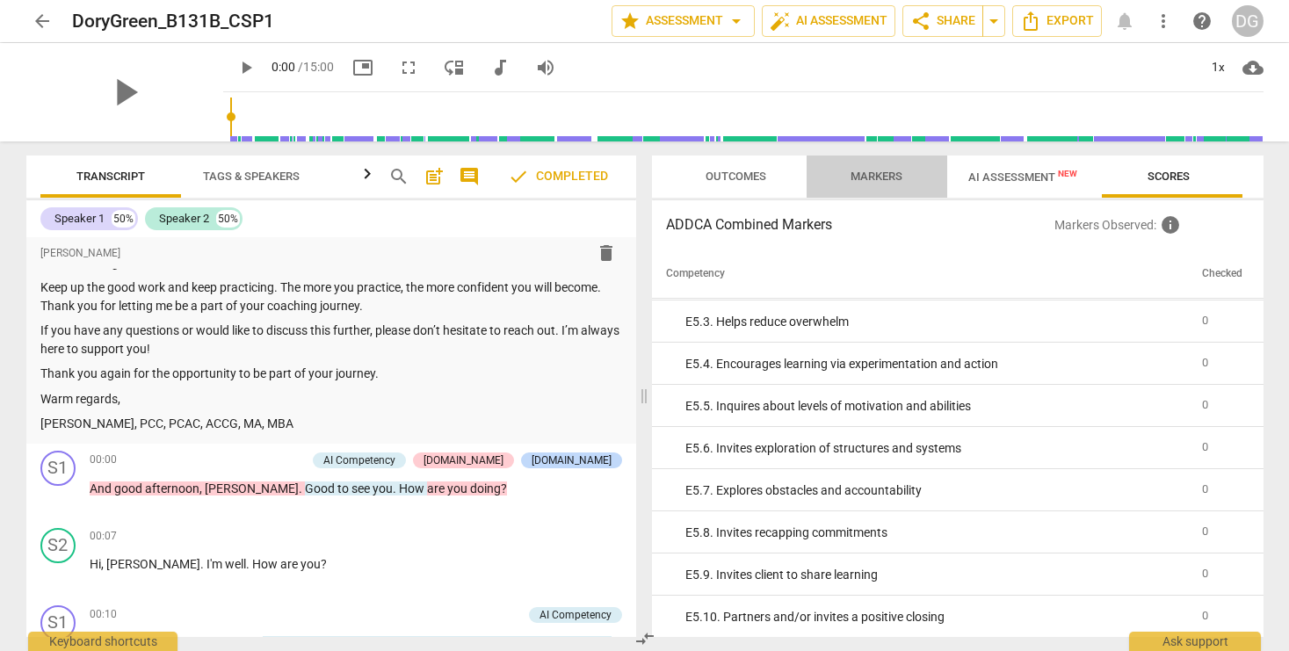
click at [856, 176] on span "Markers" at bounding box center [876, 176] width 52 height 13
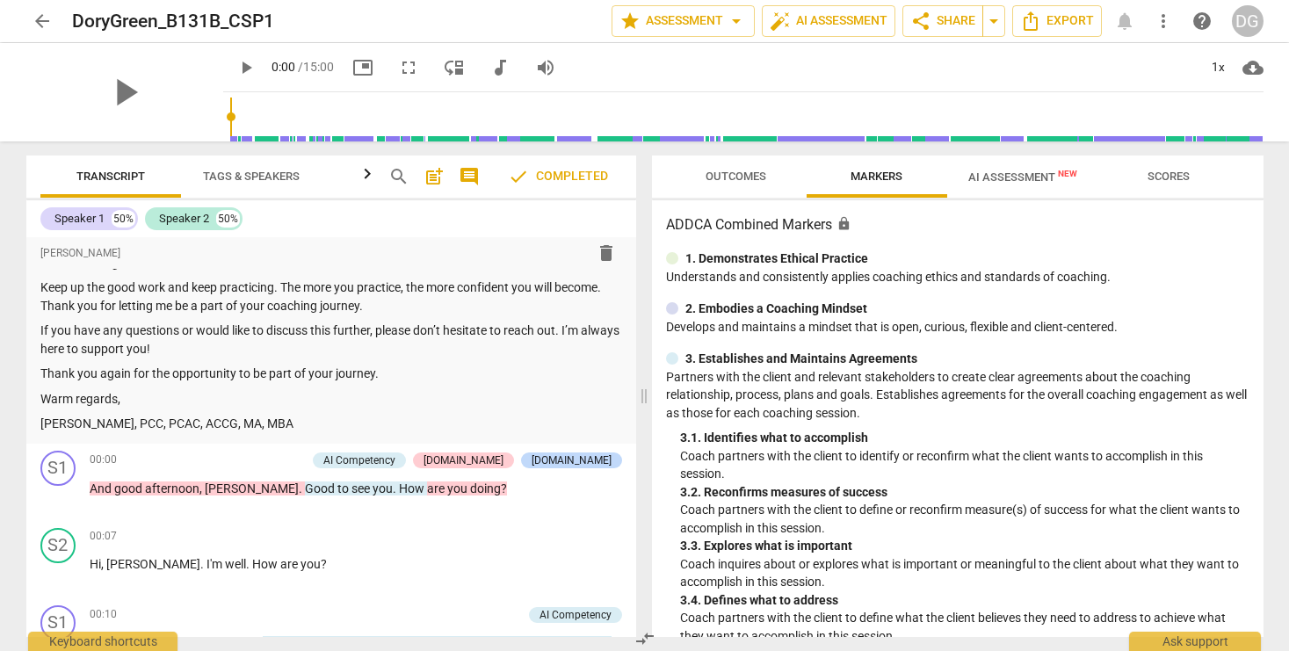
click at [746, 173] on span "Outcomes" at bounding box center [735, 176] width 61 height 13
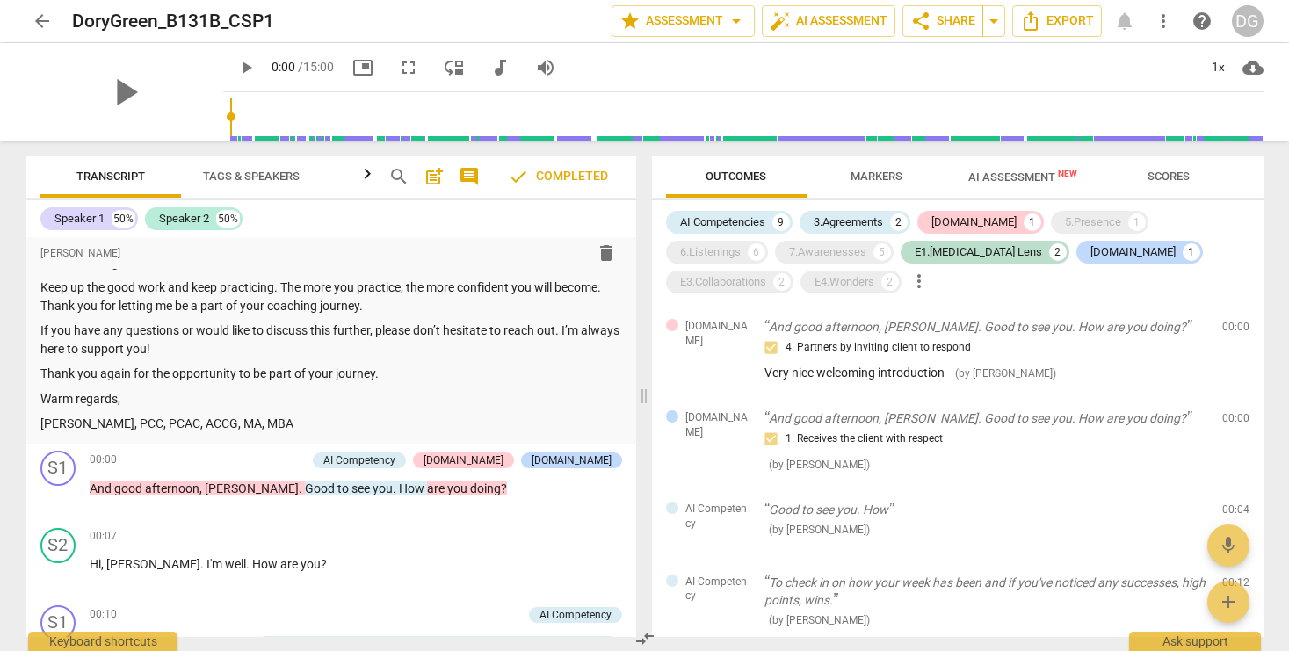
click at [242, 173] on span "Tags & Speakers" at bounding box center [251, 176] width 97 height 13
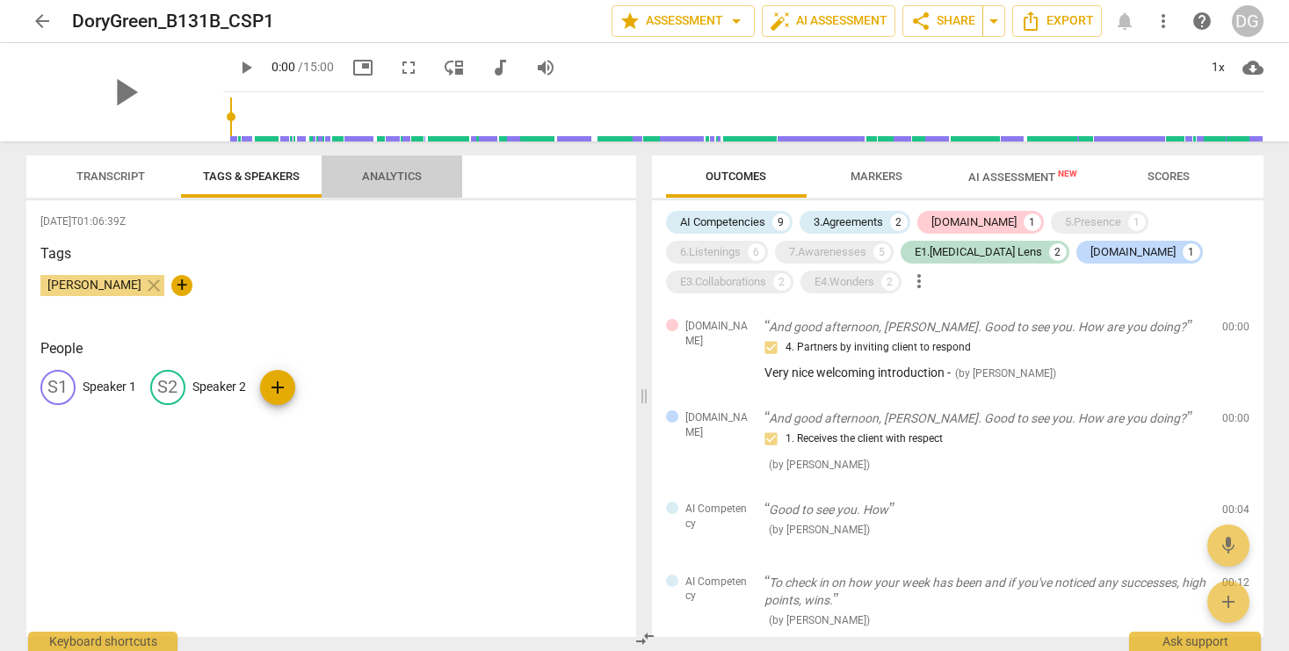
click at [379, 175] on span "Analytics" at bounding box center [392, 176] width 60 height 13
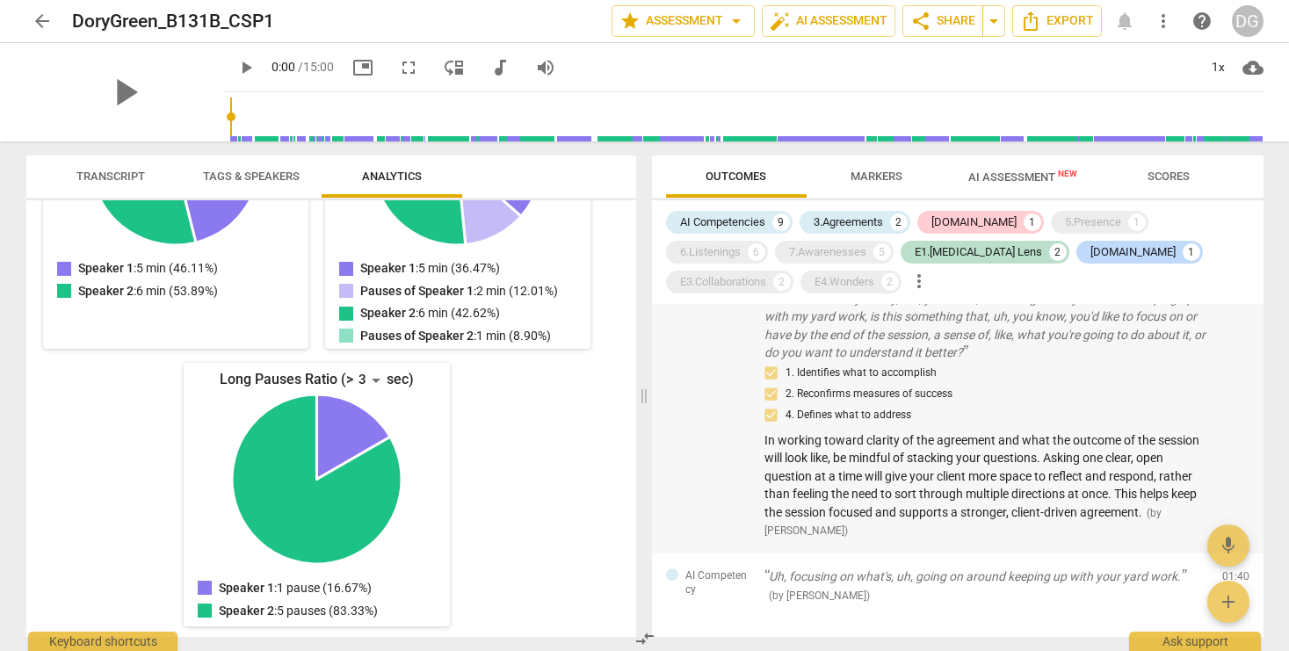
scroll to position [1455, 0]
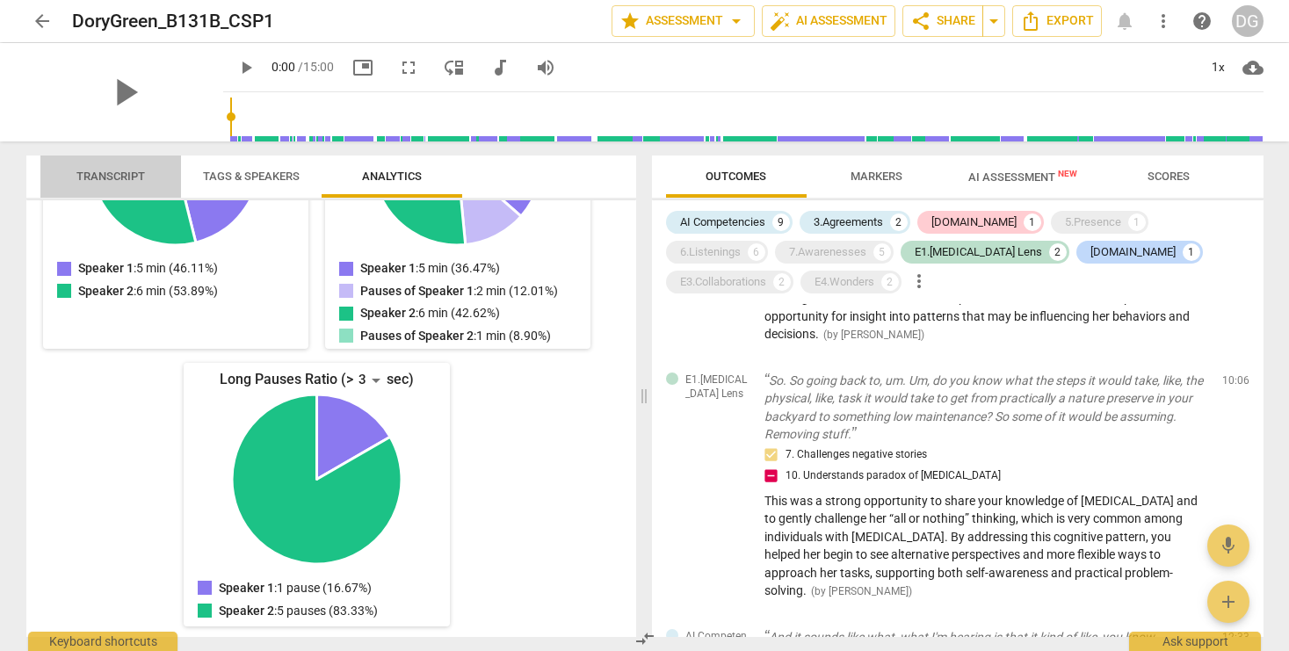
click at [119, 176] on span "Transcript" at bounding box center [110, 176] width 69 height 13
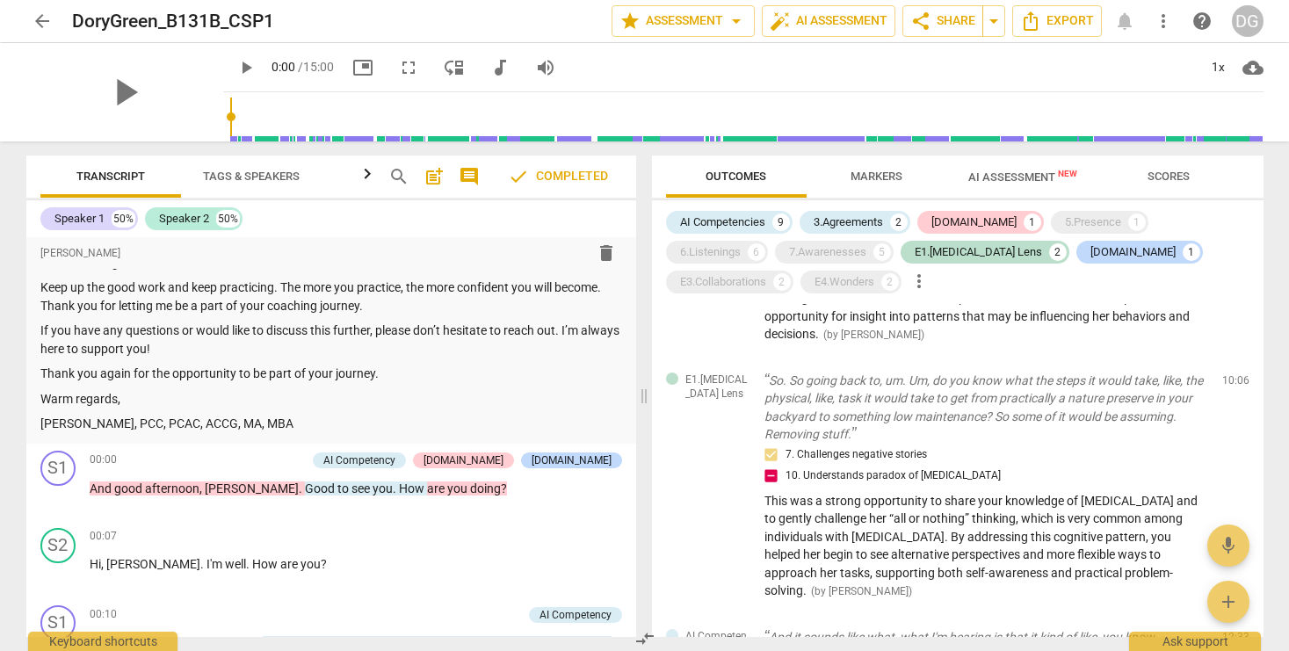
click at [466, 172] on span "comment" at bounding box center [469, 176] width 21 height 21
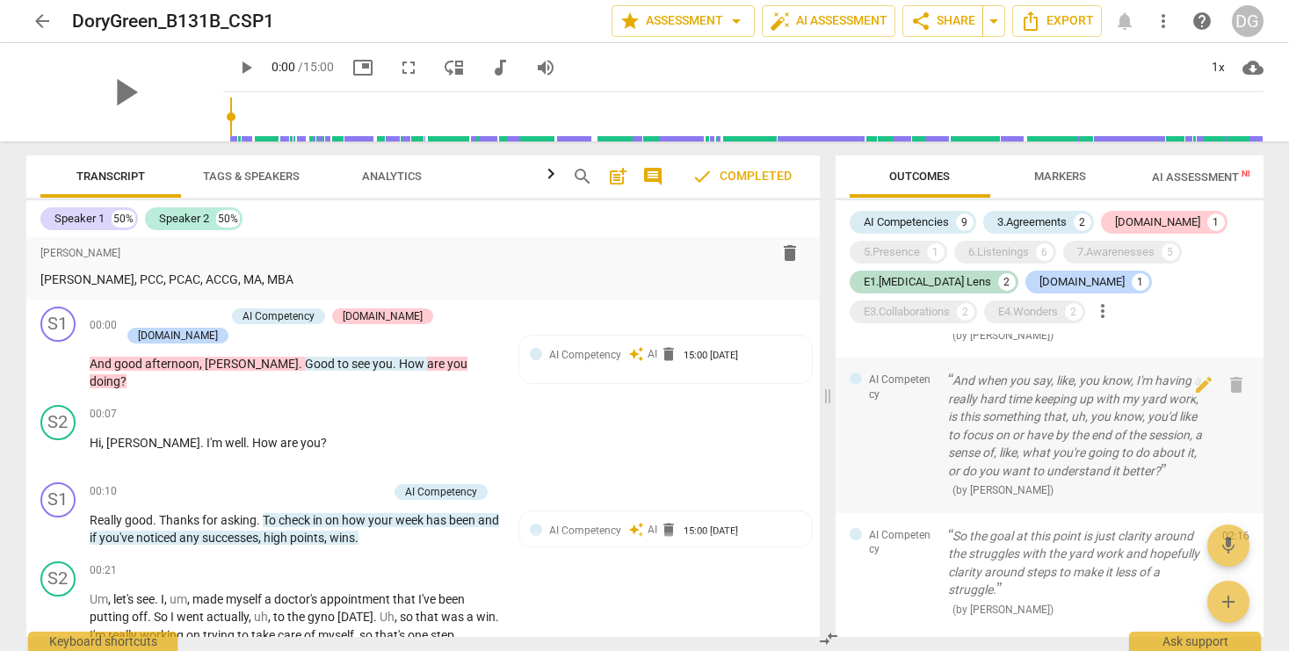
scroll to position [0, 0]
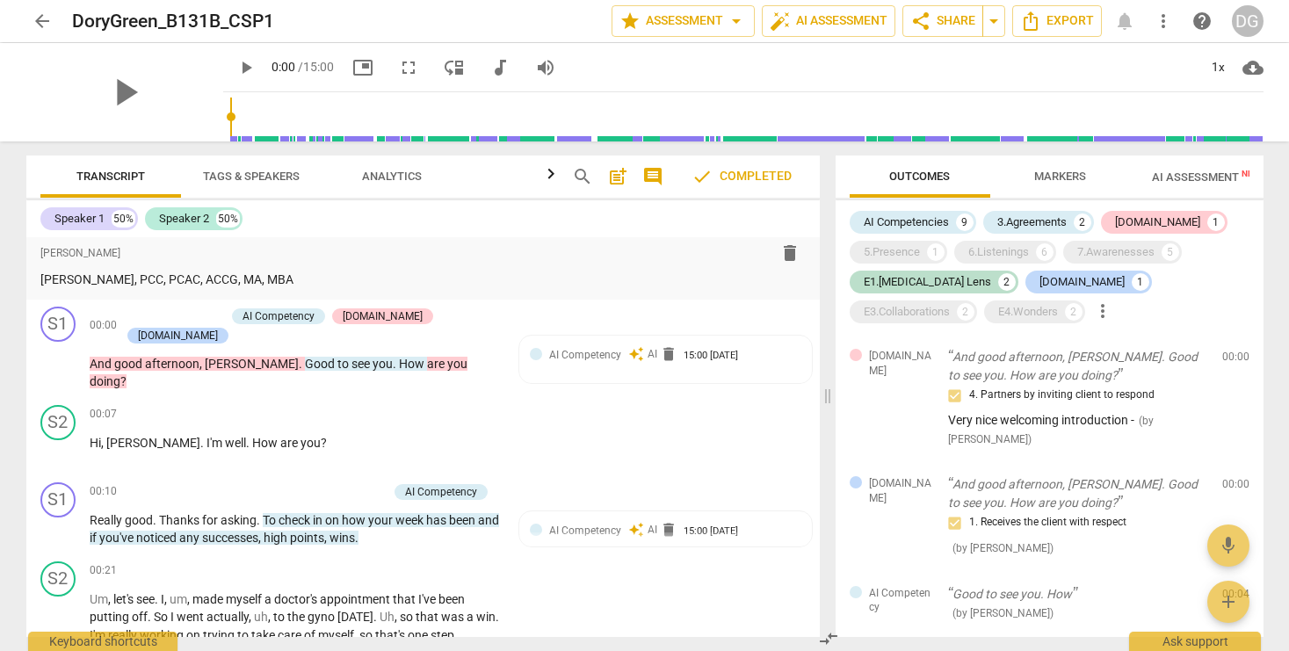
click at [249, 176] on span "Tags & Speakers" at bounding box center [251, 176] width 97 height 13
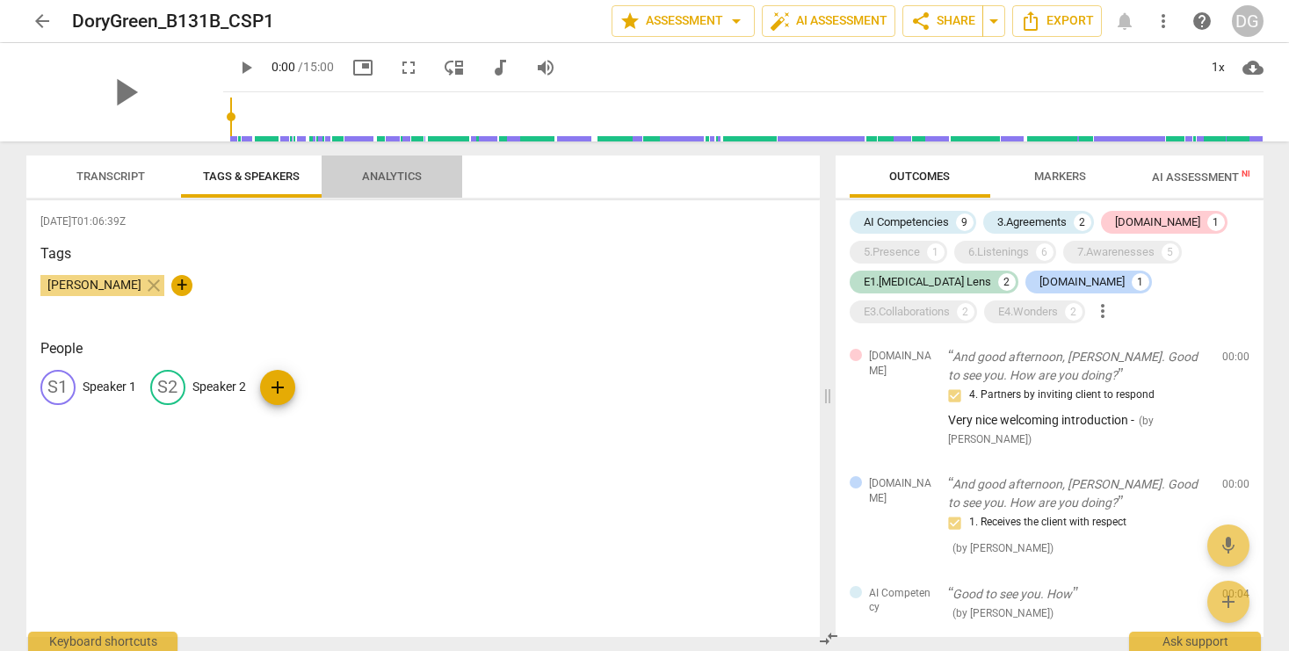
click at [402, 179] on span "Analytics" at bounding box center [392, 176] width 60 height 13
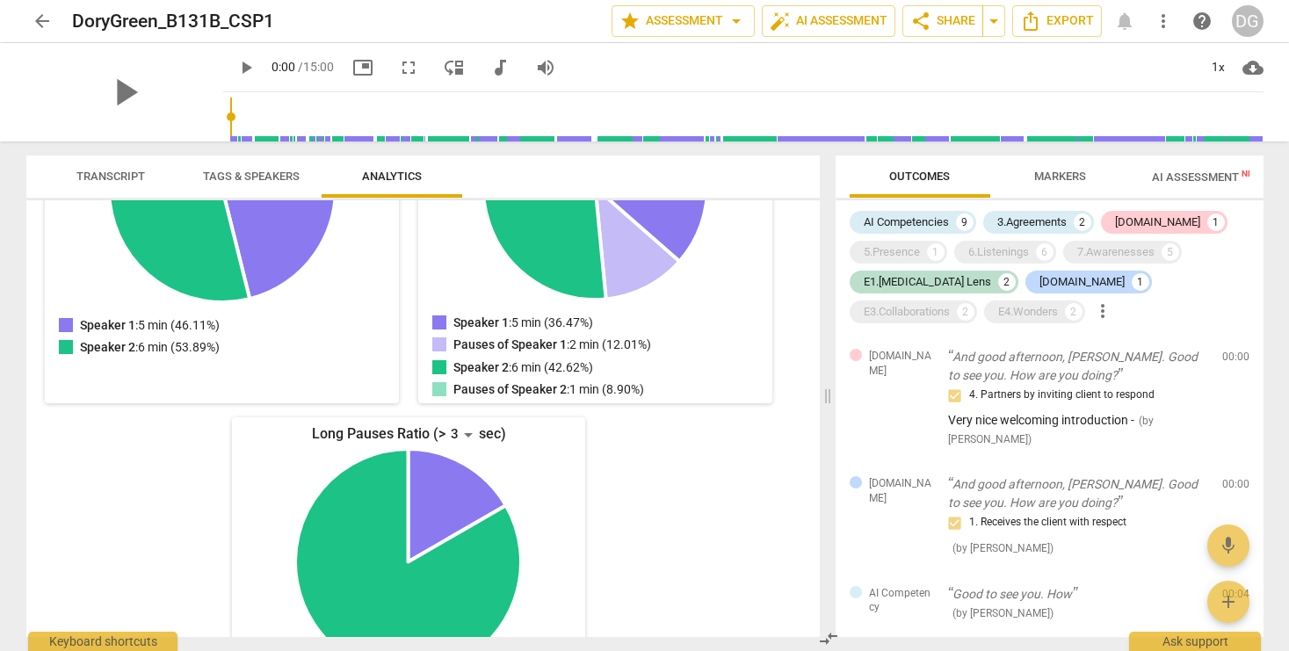
click at [119, 172] on span "Transcript" at bounding box center [110, 176] width 69 height 13
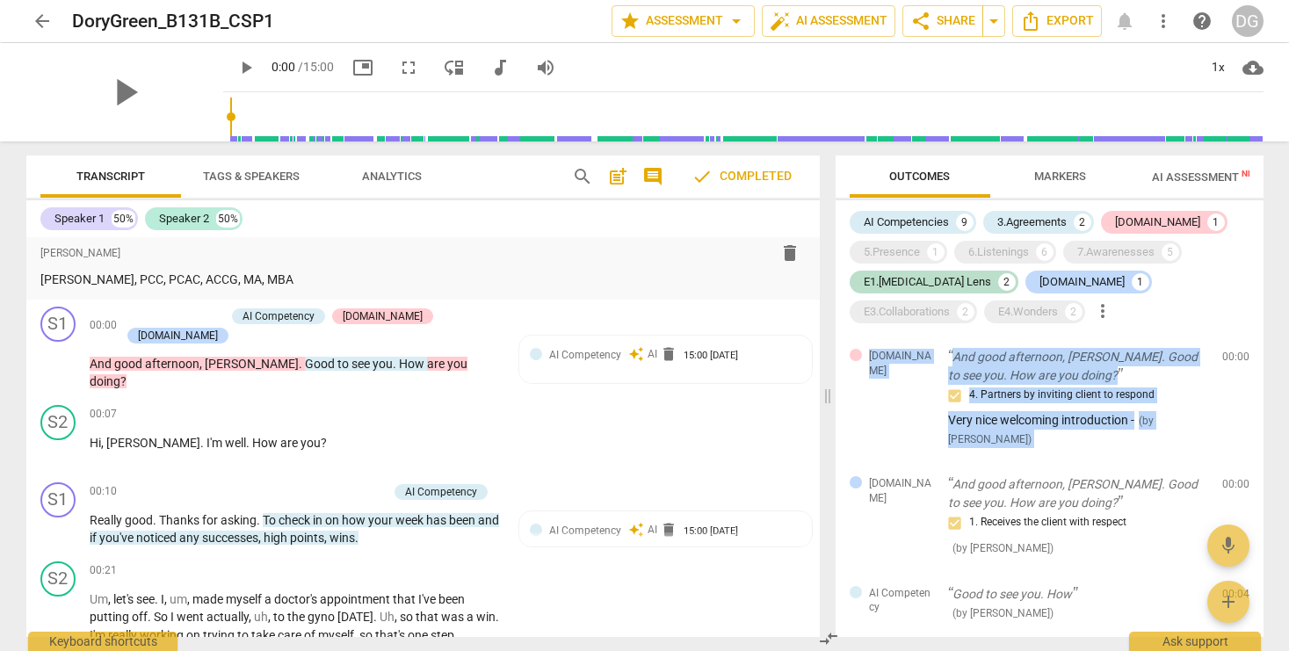
drag, startPoint x: 1261, startPoint y: 323, endPoint x: 1268, endPoint y: 229, distance: 94.2
click at [1268, 229] on div "Outcomes Markers AI Assessment New Scores AI Competencies 9 3.Agreements 2 [DOM…" at bounding box center [1052, 395] width 449 height 509
drag, startPoint x: 1256, startPoint y: 360, endPoint x: 1246, endPoint y: 219, distance: 141.8
click at [1246, 219] on div "AI Competencies 9 3.Agreements 2 [DOMAIN_NAME] 1 5.Presence 1 6.Listenings 6 7.…" at bounding box center [1049, 418] width 428 height 437
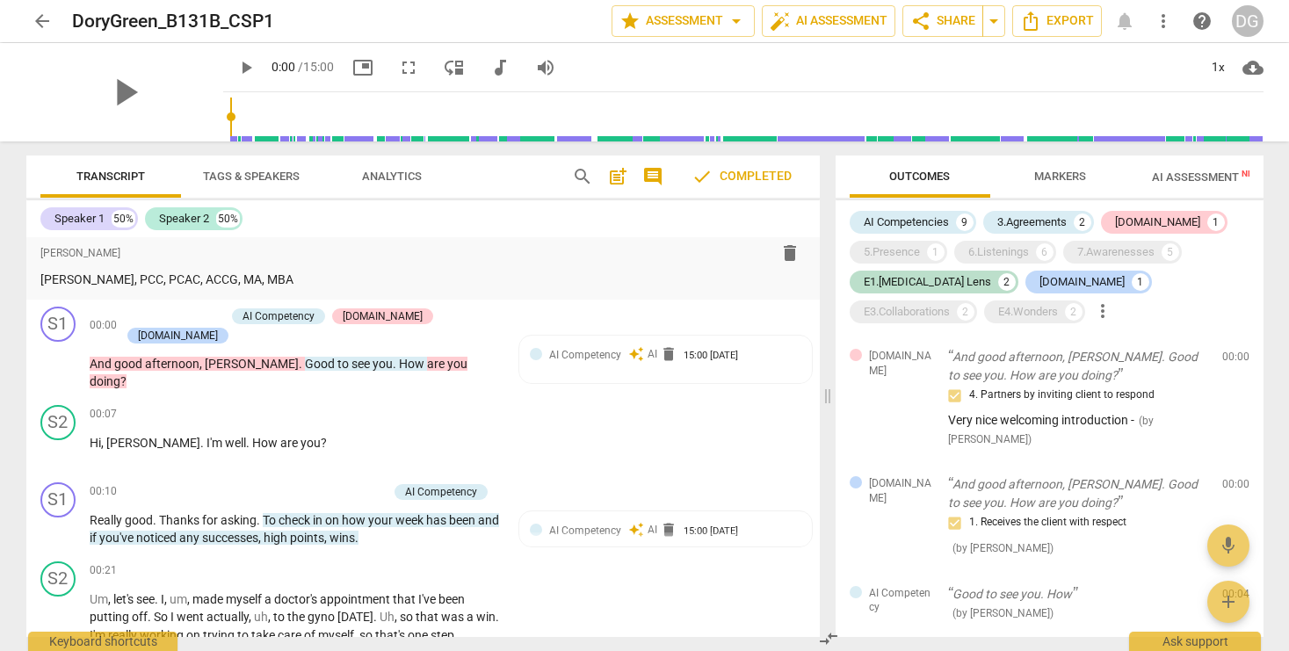
drag, startPoint x: 1203, startPoint y: 215, endPoint x: 1211, endPoint y: 209, distance: 10.7
click at [1204, 214] on div "AI Competencies 9 3.Agreements 2 [DOMAIN_NAME] 1 5.Presence 1 6.Listenings 6 7.…" at bounding box center [1056, 266] width 414 height 119
click at [853, 171] on span "Outcomes" at bounding box center [919, 177] width 141 height 24
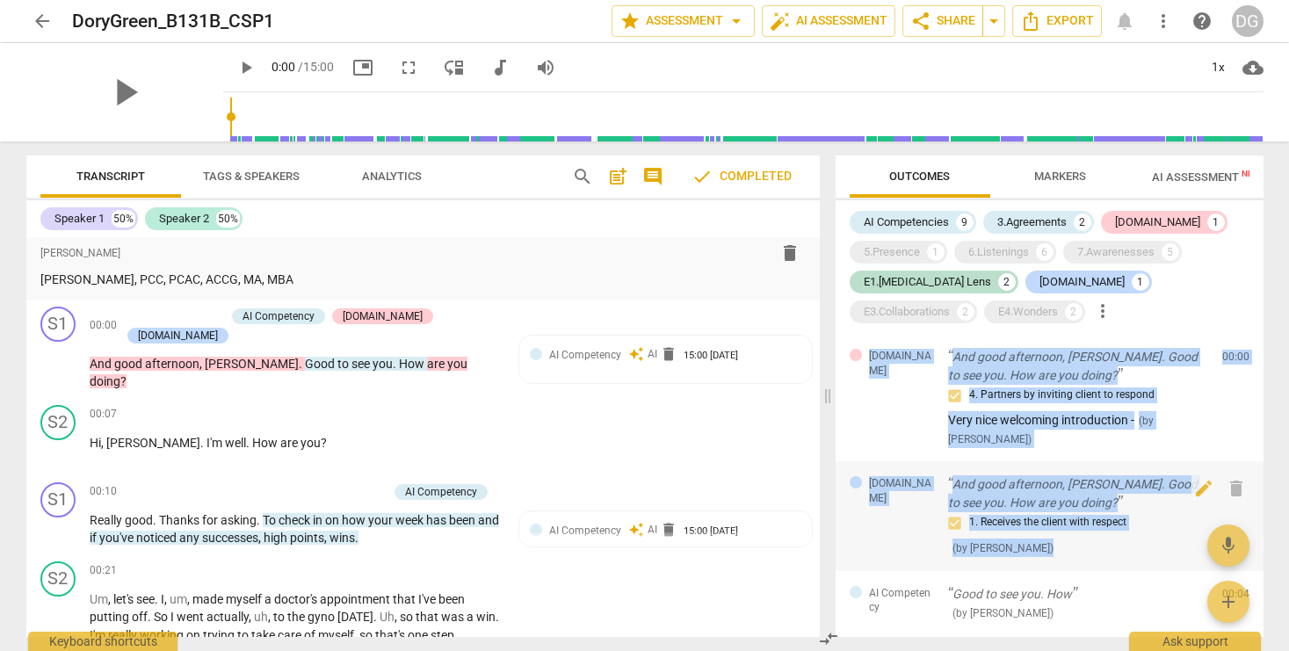
drag, startPoint x: 849, startPoint y: 333, endPoint x: 1032, endPoint y: 545, distance: 280.3
click at [1032, 545] on div "AI Competencies 9 3.Agreements 2 [DOMAIN_NAME] 1 5.Presence 1 6.Listenings 6 7.…" at bounding box center [1049, 418] width 428 height 437
click at [881, 352] on span "[DOMAIN_NAME]" at bounding box center [901, 363] width 65 height 29
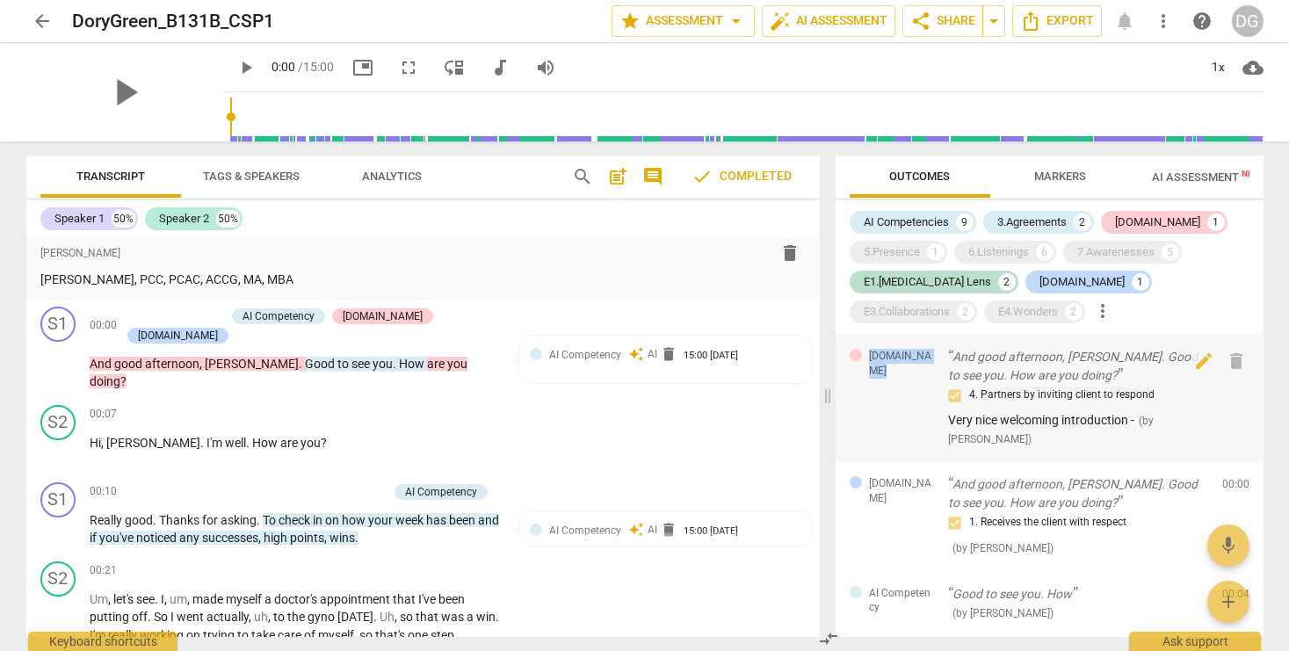
drag, startPoint x: 874, startPoint y: 355, endPoint x: 911, endPoint y: 365, distance: 38.4
click at [911, 365] on div "[DOMAIN_NAME]" at bounding box center [891, 371] width 84 height 44
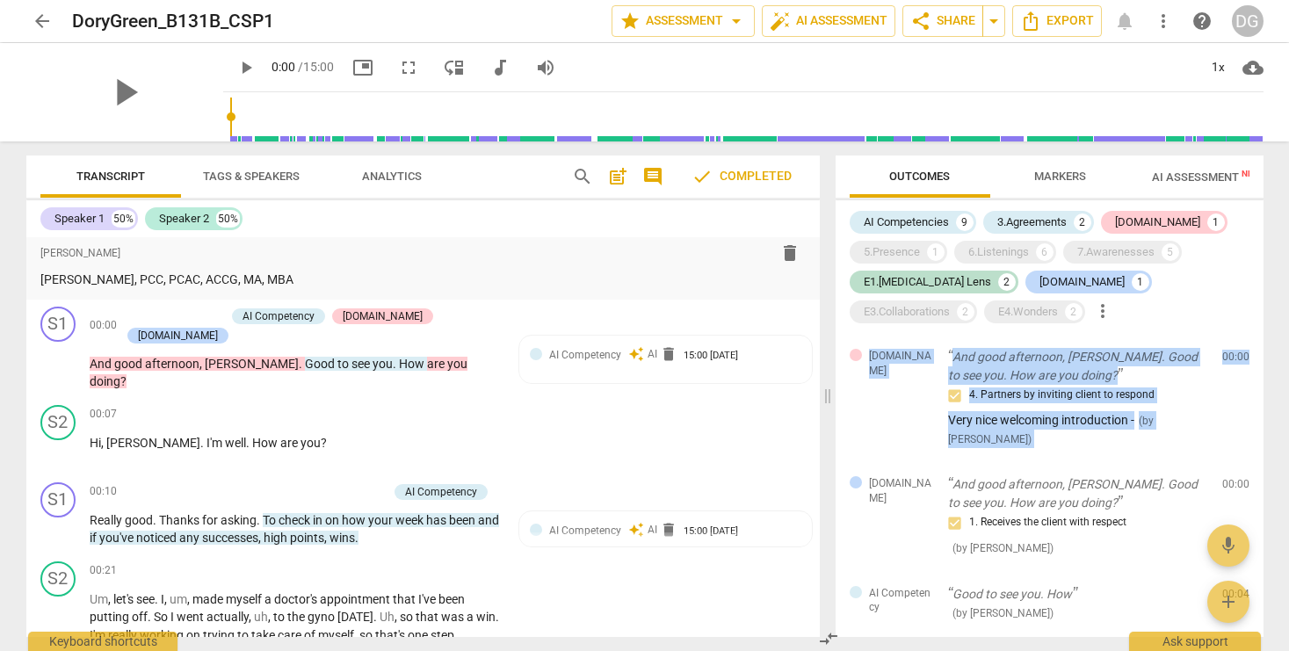
drag, startPoint x: 1256, startPoint y: 348, endPoint x: 1260, endPoint y: 389, distance: 41.4
click at [1264, 394] on div "Outcomes Markers AI Assessment New Scores AI Competencies 9 3.Agreements 2 [DOM…" at bounding box center [1052, 395] width 449 height 509
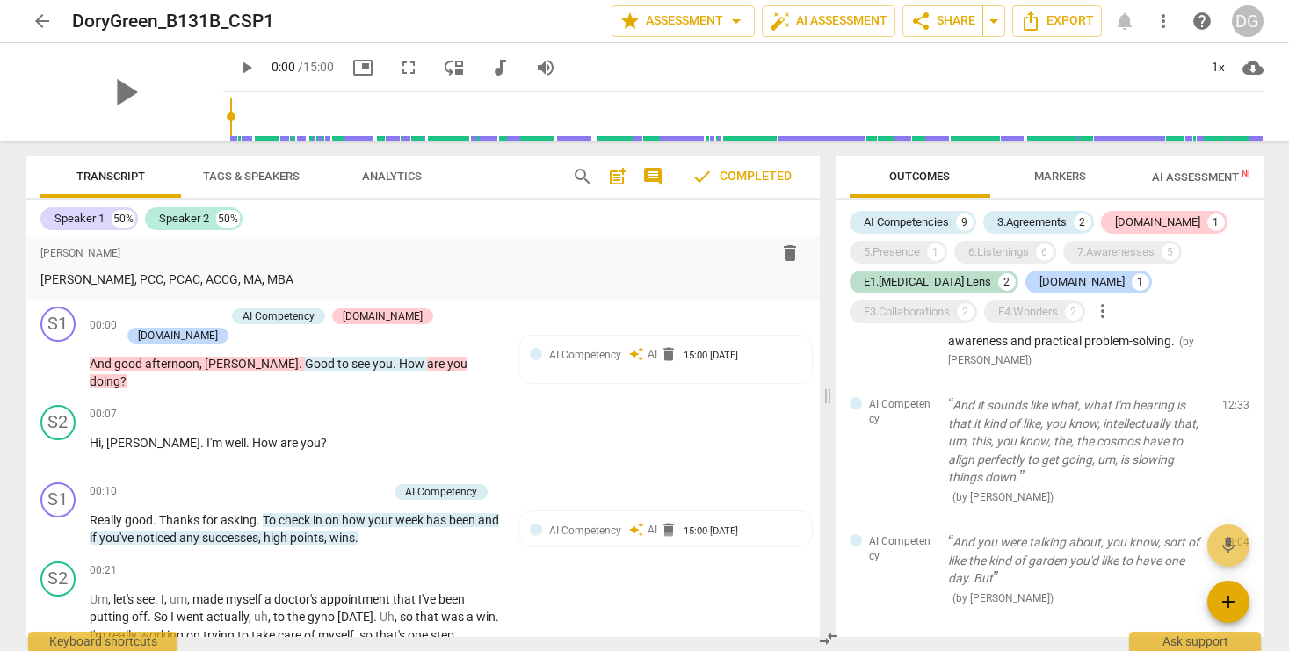
scroll to position [2261, 0]
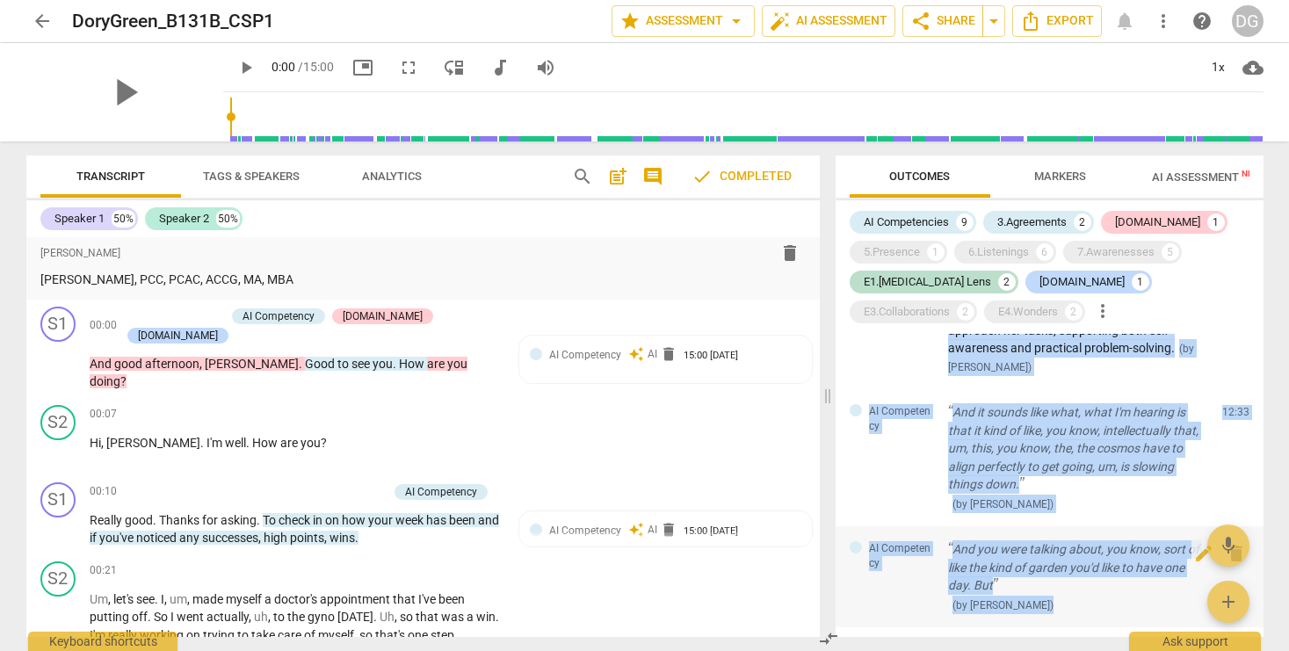
click at [1044, 544] on div "AI Competency And you were talking about, you know, sort of like the kind of ga…" at bounding box center [1049, 576] width 428 height 101
copy div "[DOMAIN_NAME] And good afternoon, [PERSON_NAME]. Good to see you. How are you d…"
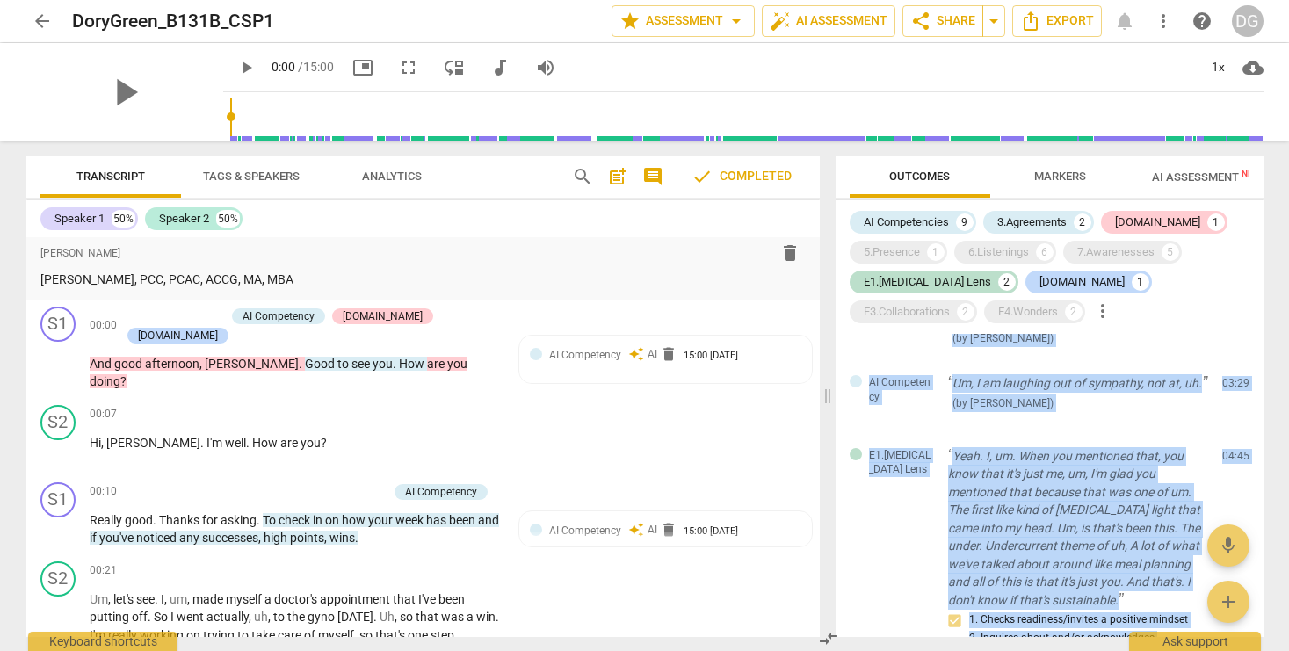
scroll to position [769, 0]
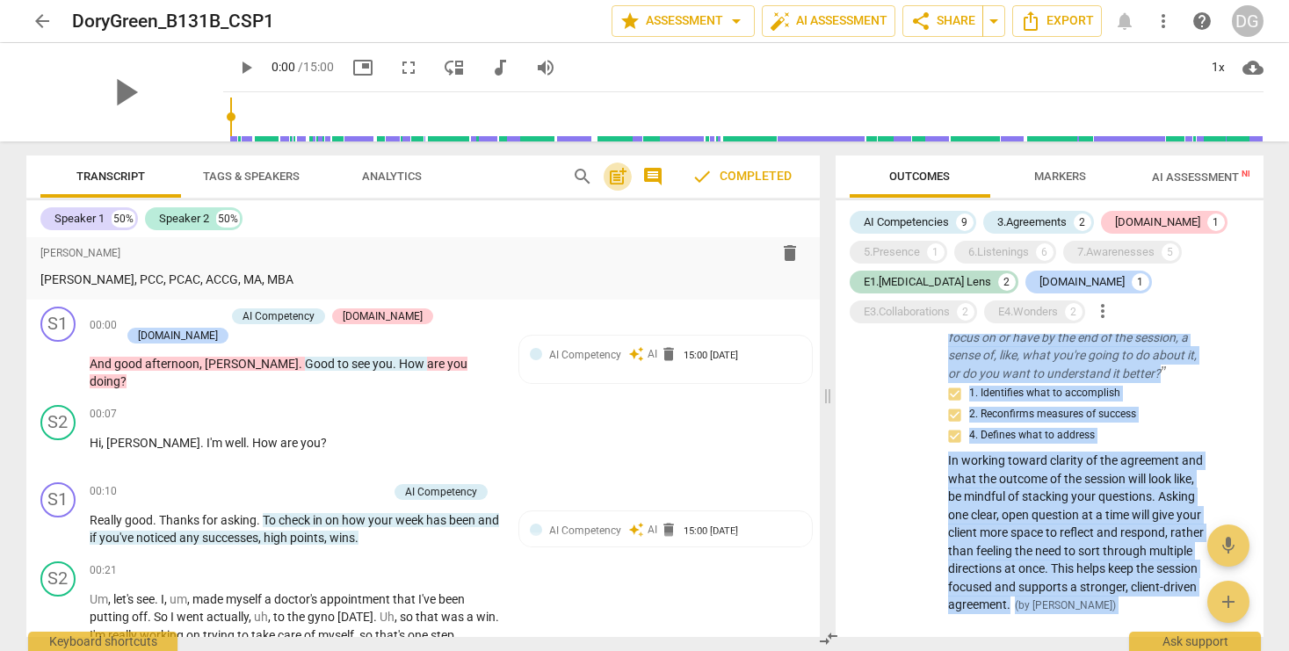
click at [613, 176] on span "post_add" at bounding box center [617, 176] width 21 height 21
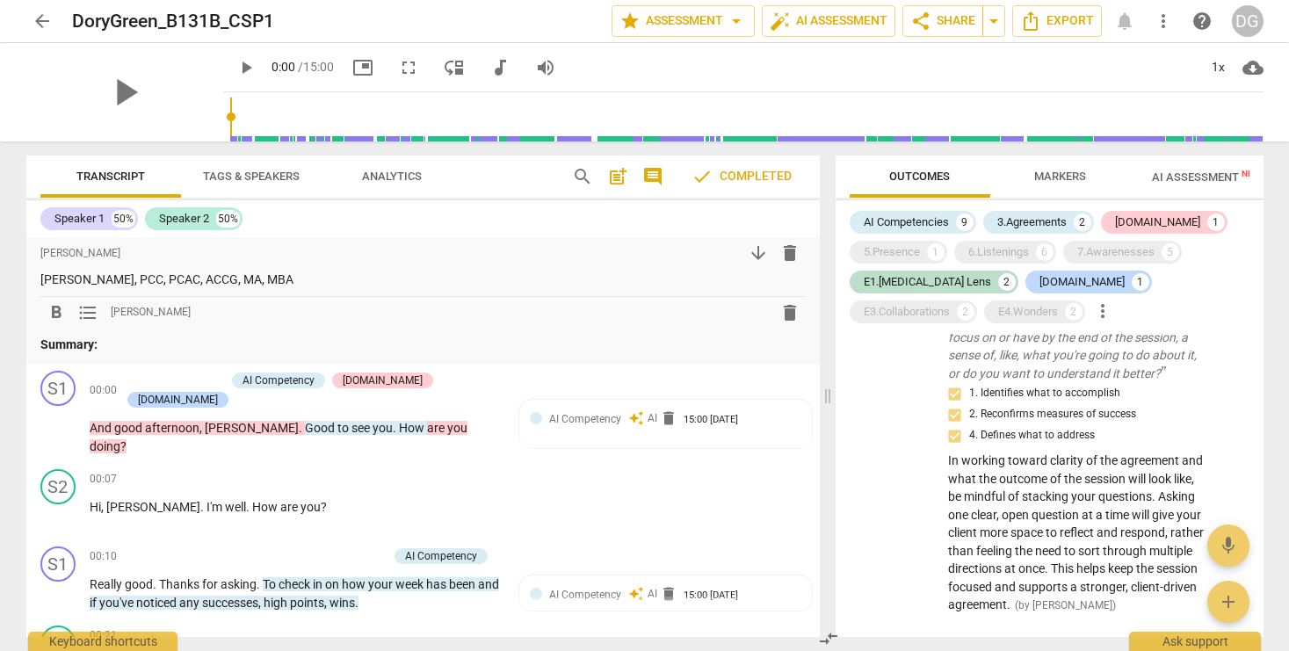
click at [613, 176] on span "post_add" at bounding box center [617, 176] width 21 height 21
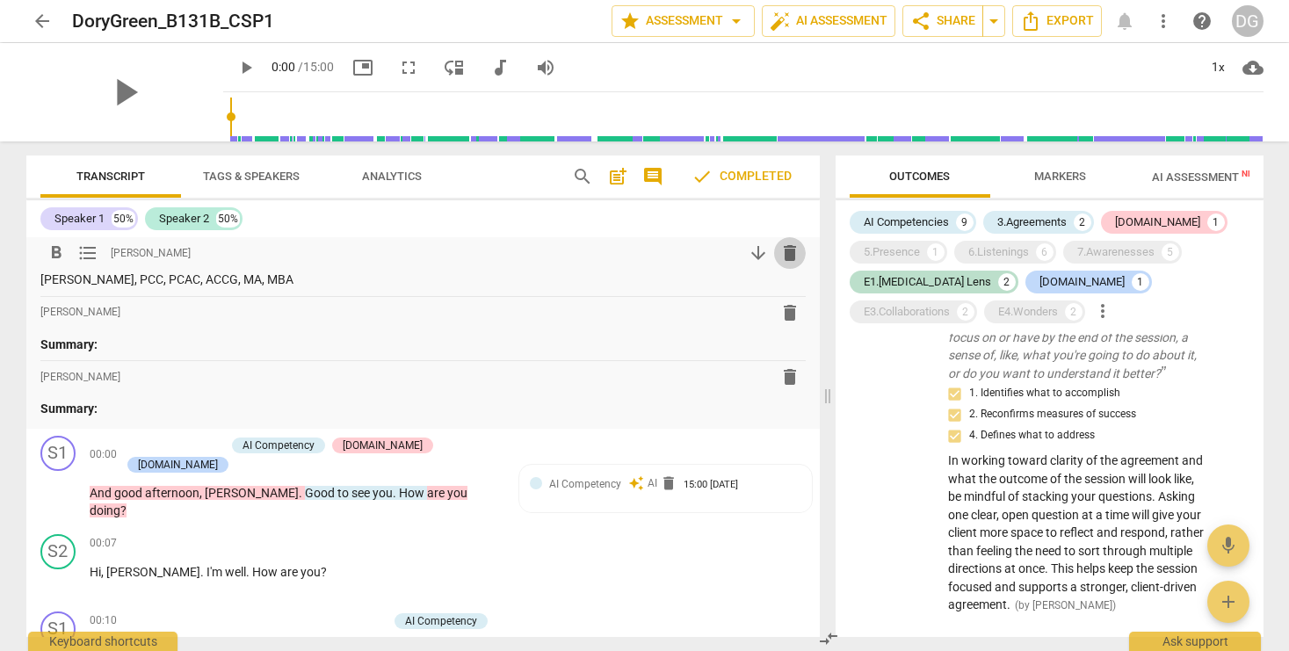
click at [784, 255] on span "delete" at bounding box center [789, 252] width 21 height 21
click at [779, 318] on span "delete" at bounding box center [789, 312] width 21 height 21
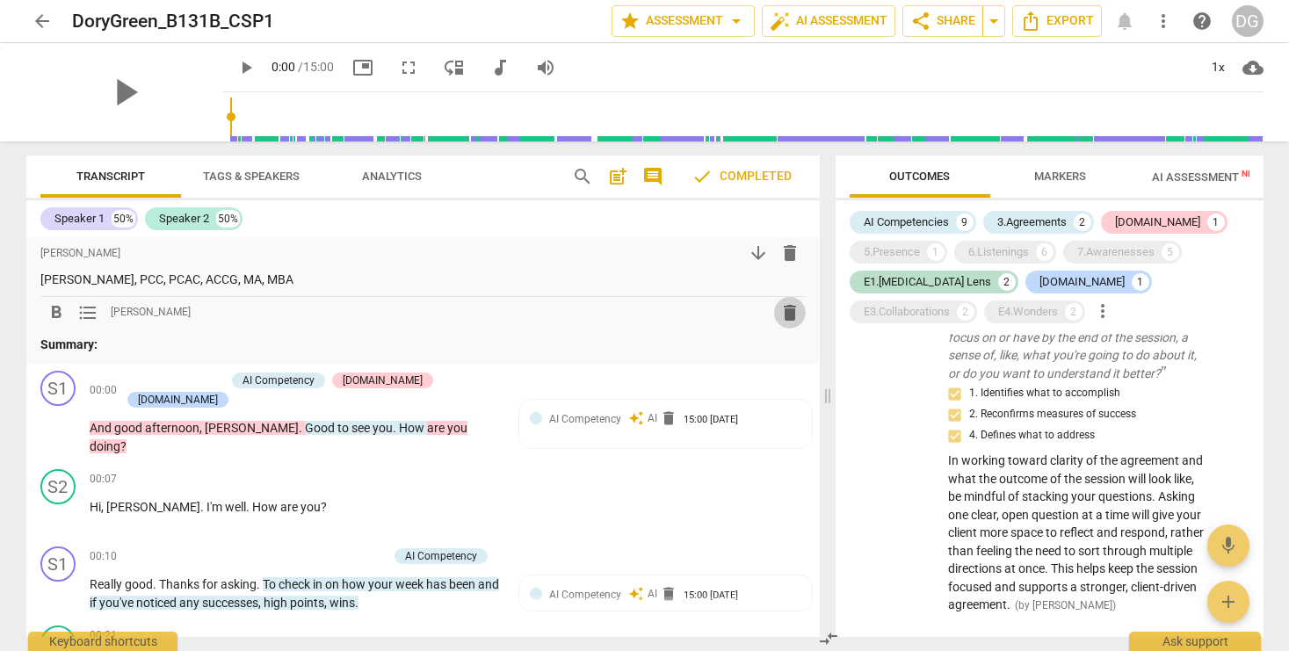
click at [779, 316] on span "delete" at bounding box center [789, 312] width 21 height 21
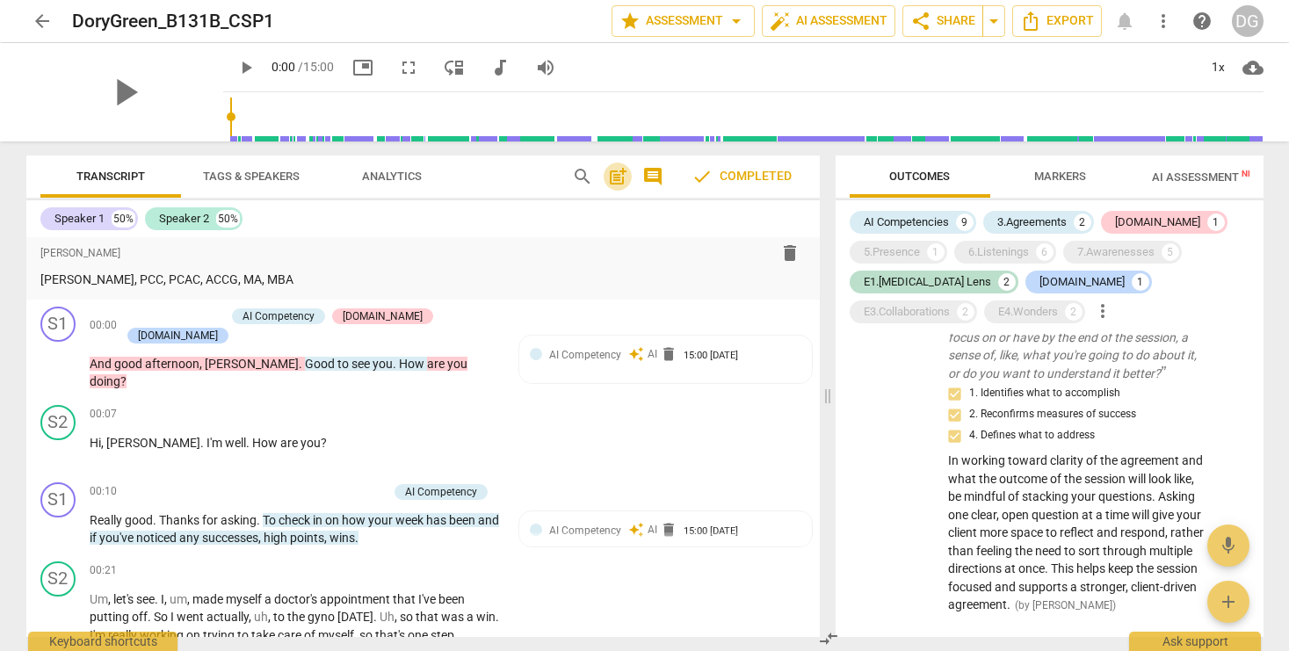
click at [616, 177] on span "post_add" at bounding box center [617, 176] width 21 height 21
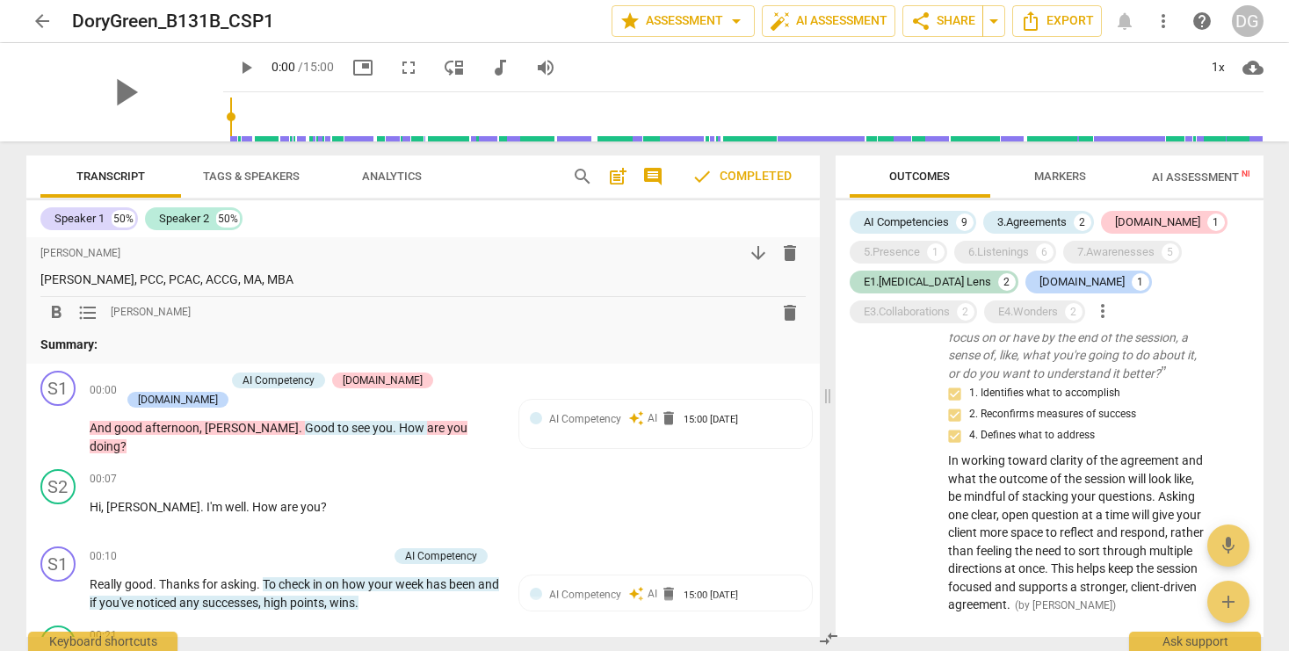
click at [774, 308] on span "delete" at bounding box center [790, 312] width 32 height 21
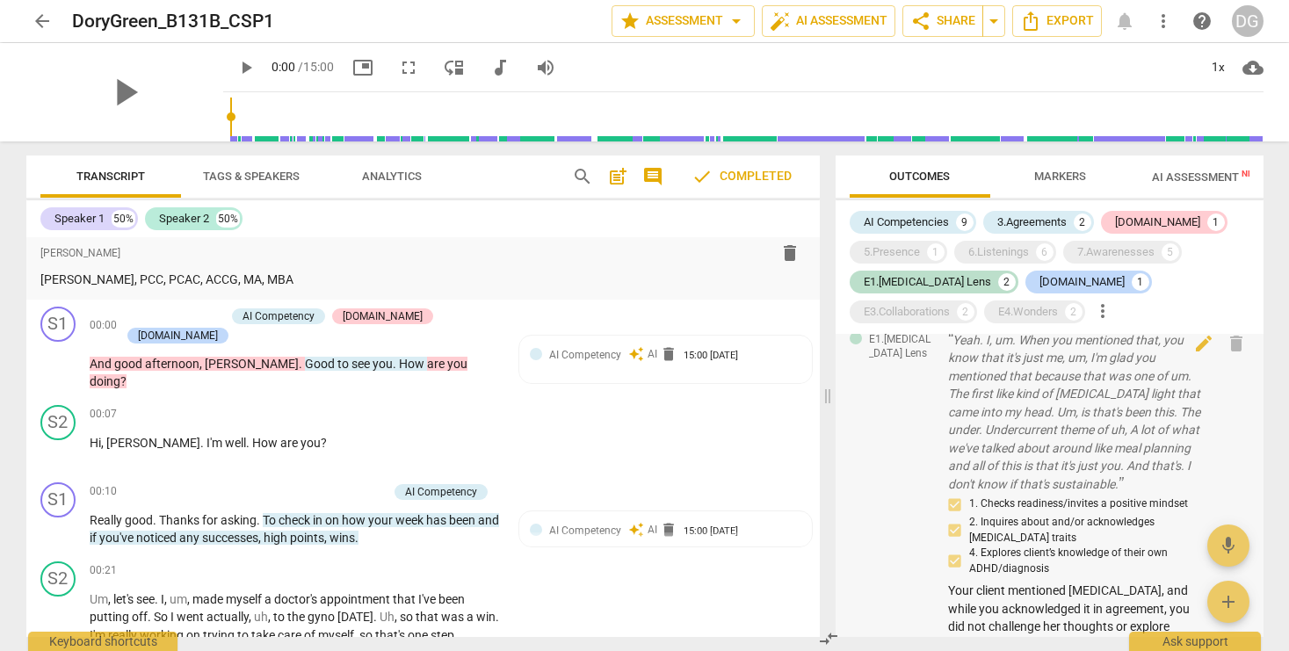
scroll to position [1672, 0]
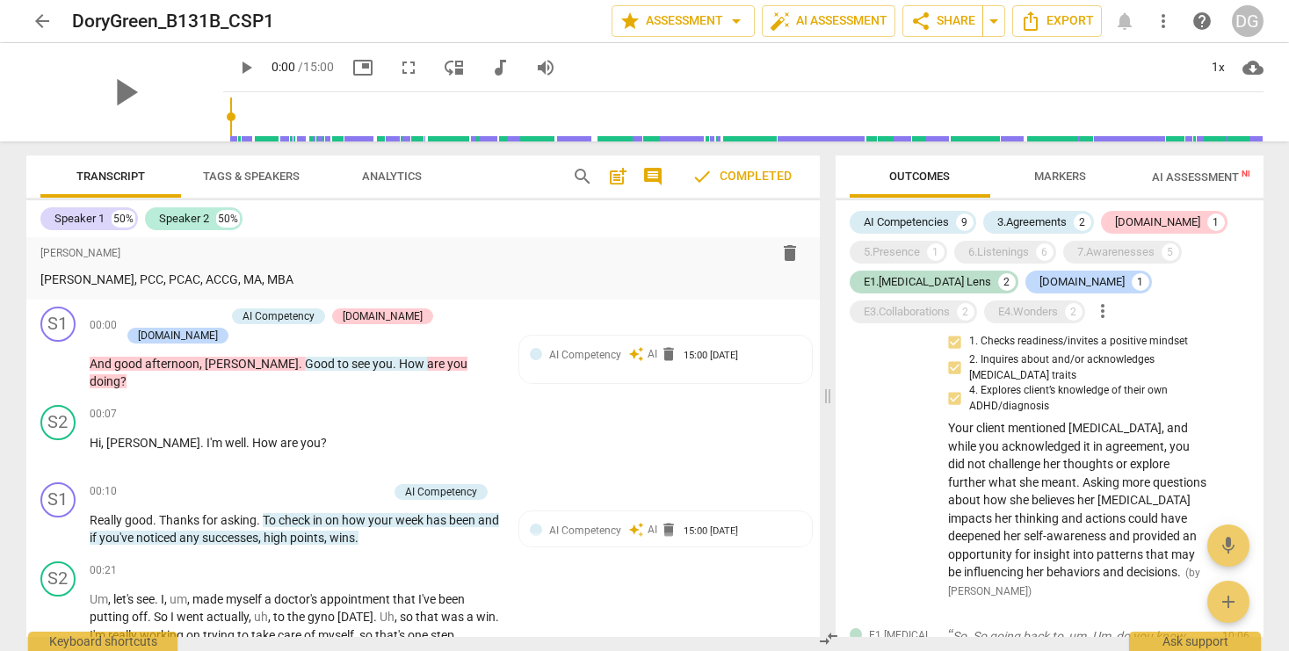
click at [1225, 177] on span "AI Assessment New" at bounding box center [1206, 176] width 109 height 13
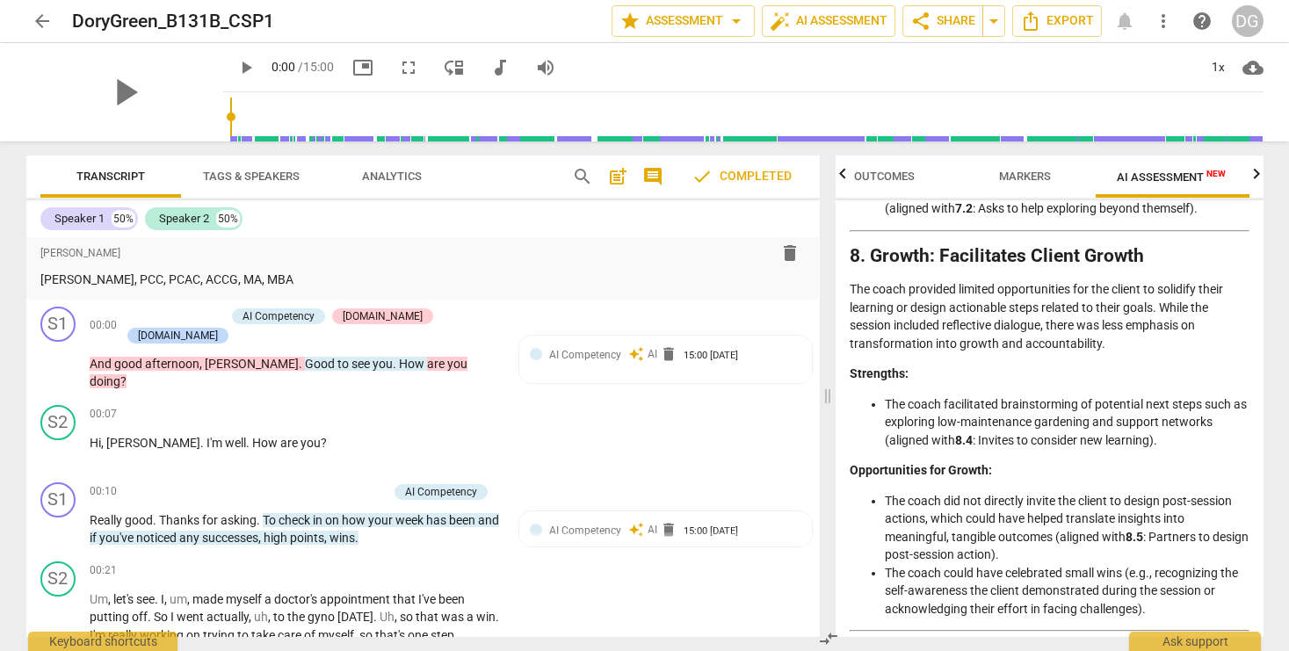
scroll to position [3148, 0]
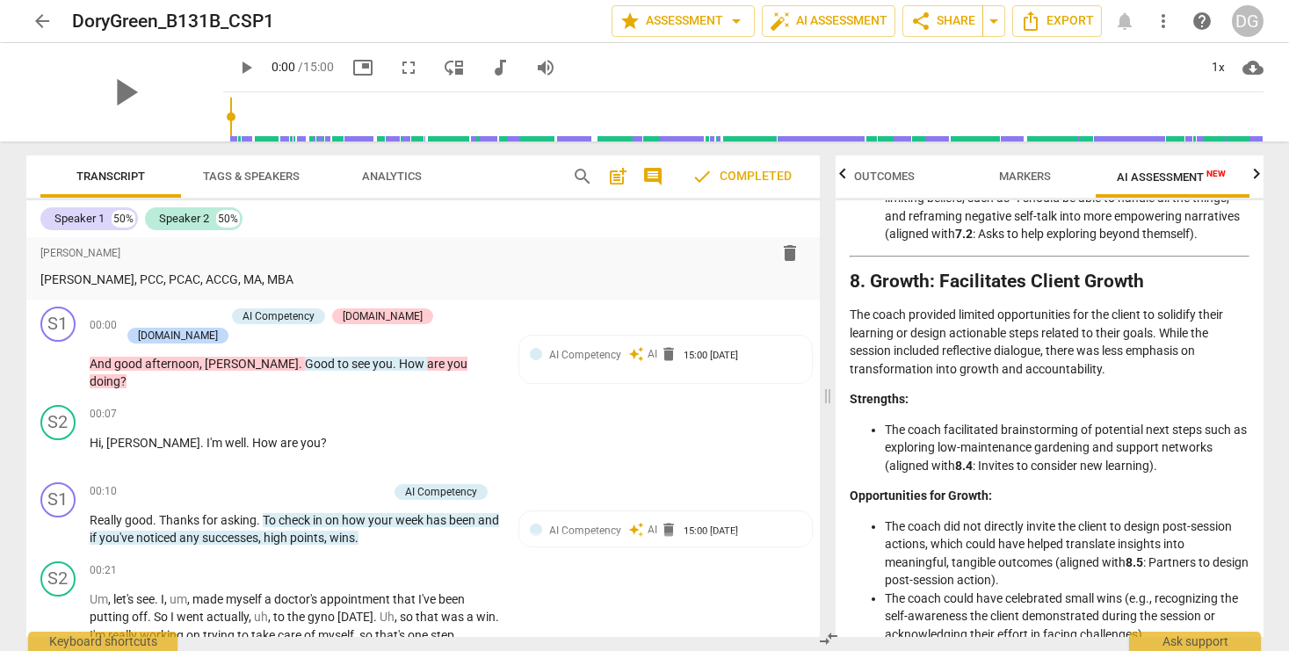
click at [1017, 171] on span "Markers" at bounding box center [1025, 176] width 52 height 13
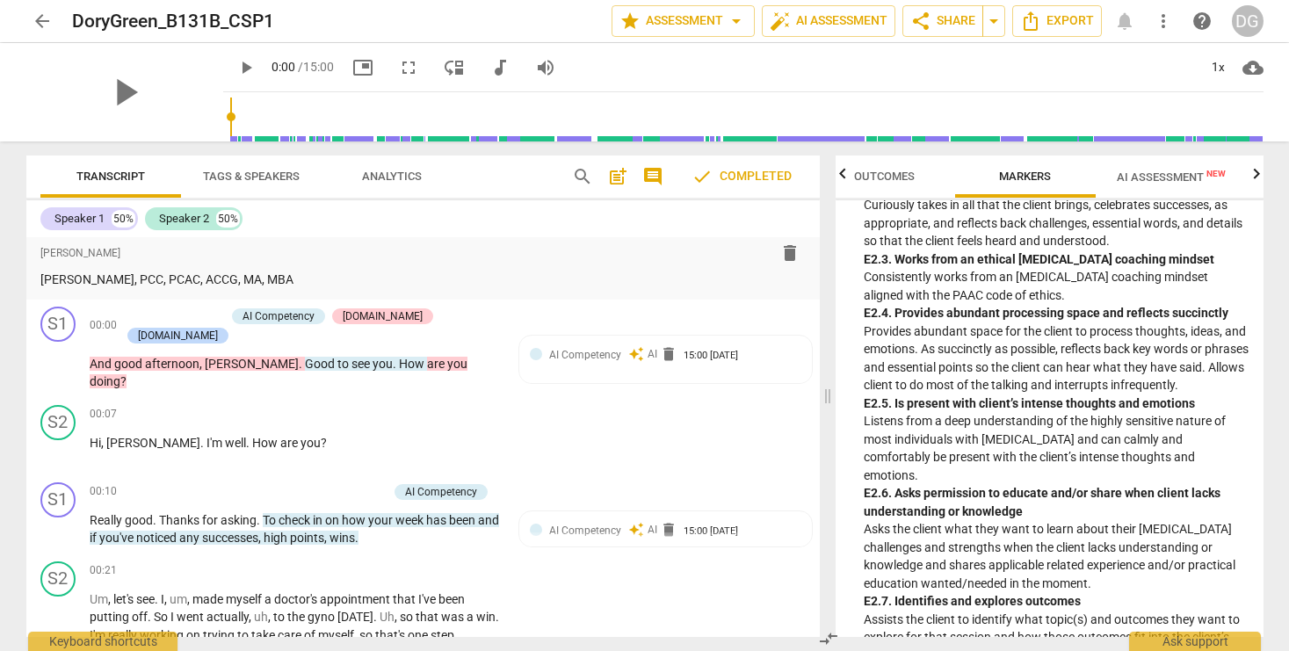
scroll to position [4310, 0]
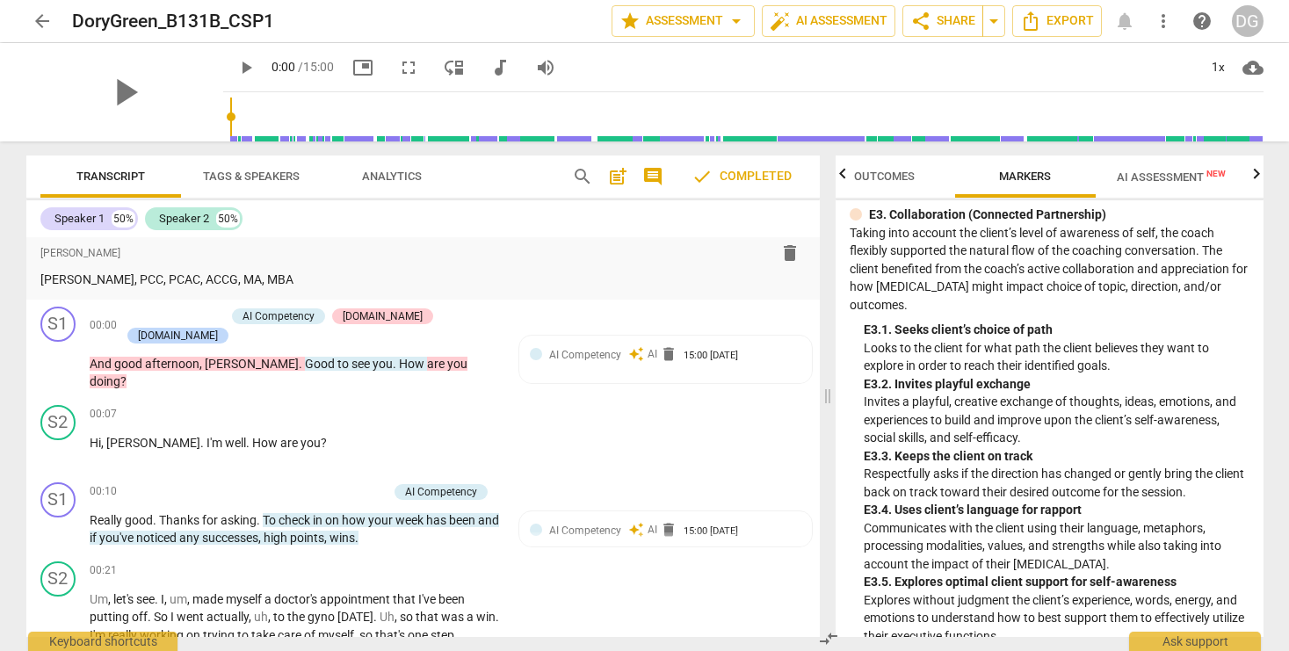
click at [863, 167] on span "Outcomes" at bounding box center [884, 177] width 103 height 24
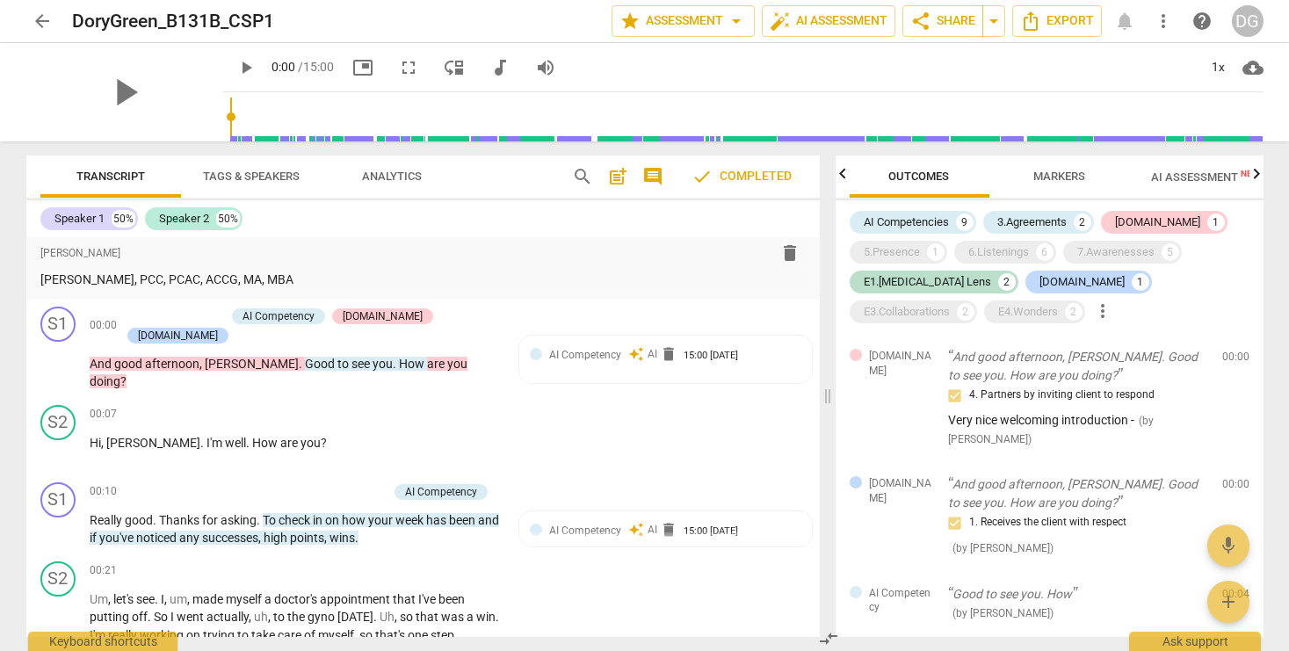
scroll to position [0, 0]
click at [1161, 22] on span "more_vert" at bounding box center [1162, 21] width 21 height 21
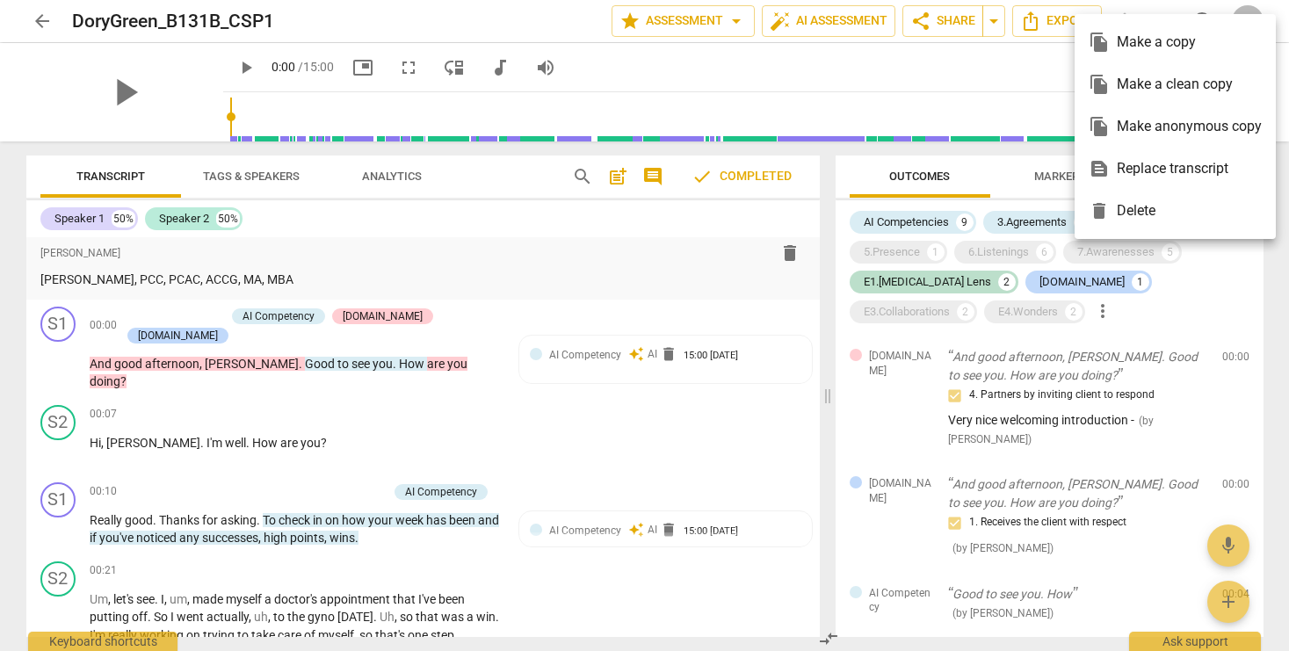
click at [900, 71] on div at bounding box center [644, 325] width 1289 height 651
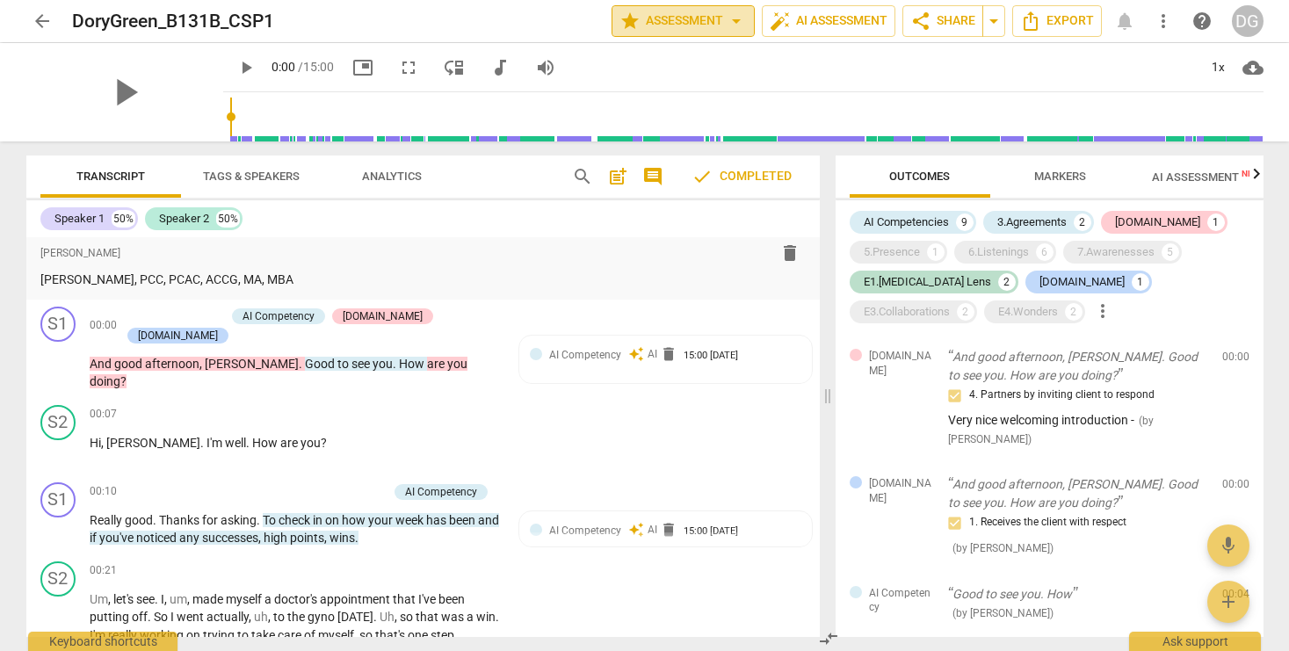
click at [676, 21] on span "star Assessment arrow_drop_down" at bounding box center [682, 21] width 127 height 21
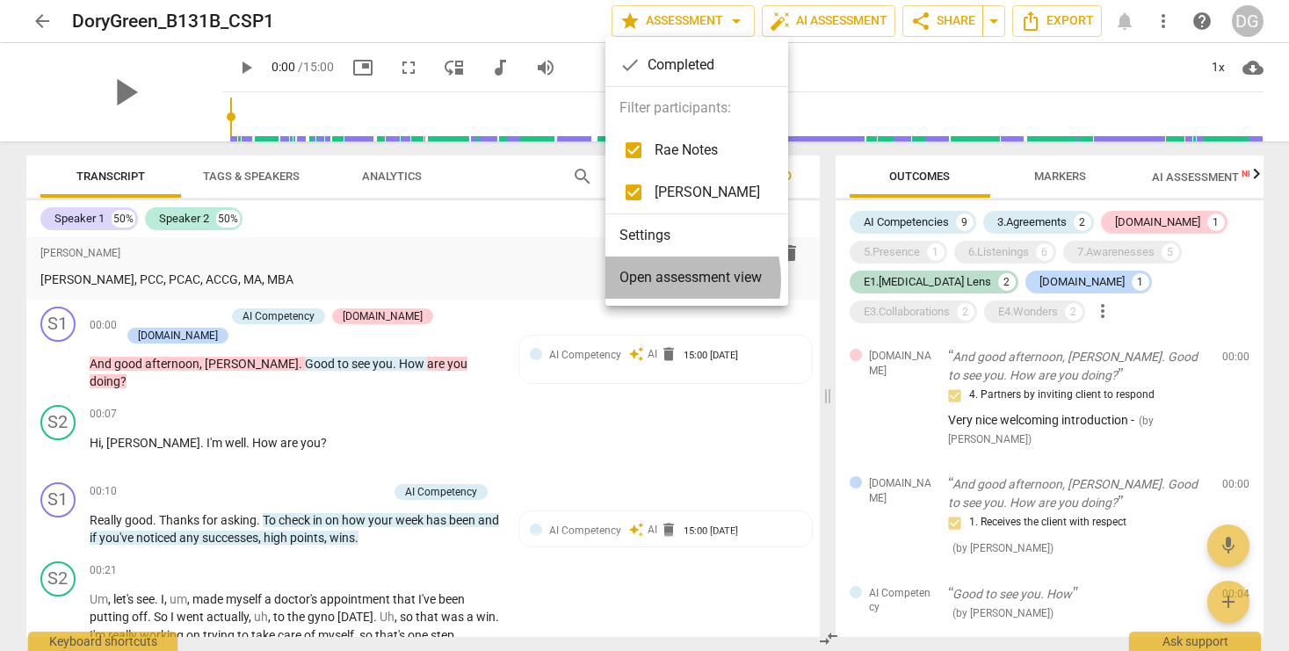
click at [661, 280] on span "Open assessment view" at bounding box center [690, 277] width 142 height 21
